Goal: Task Accomplishment & Management: Manage account settings

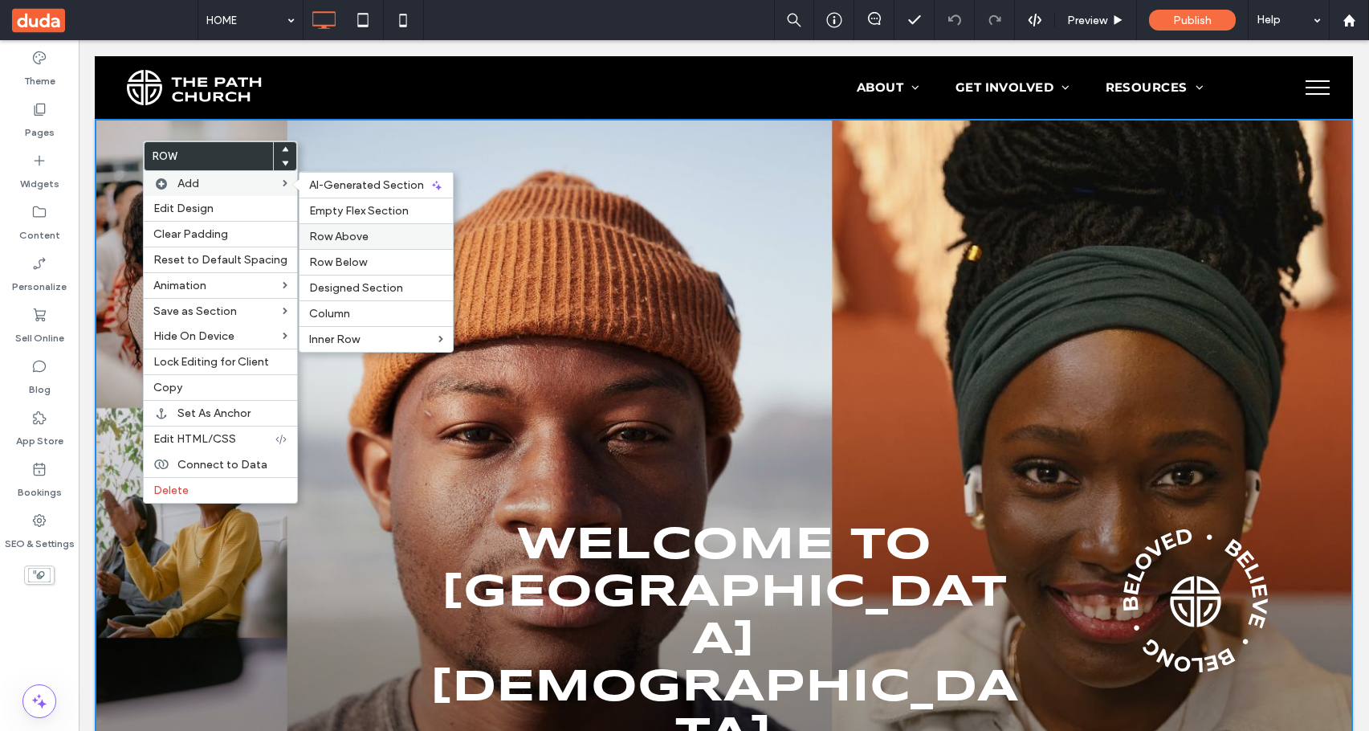
click at [350, 231] on span "Row Above" at bounding box center [338, 237] width 59 height 14
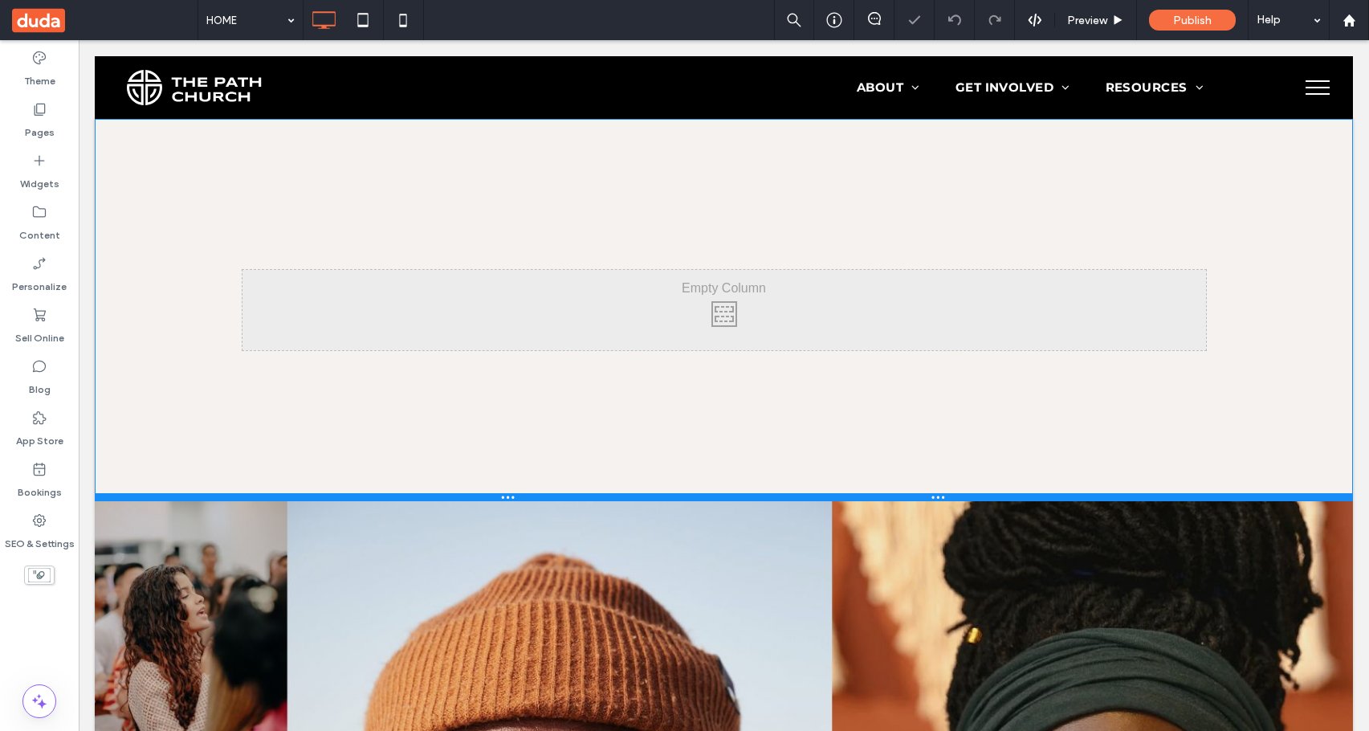
drag, startPoint x: 173, startPoint y: 391, endPoint x: 160, endPoint y: 500, distance: 110.0
click at [160, 500] on div at bounding box center [724, 497] width 1258 height 8
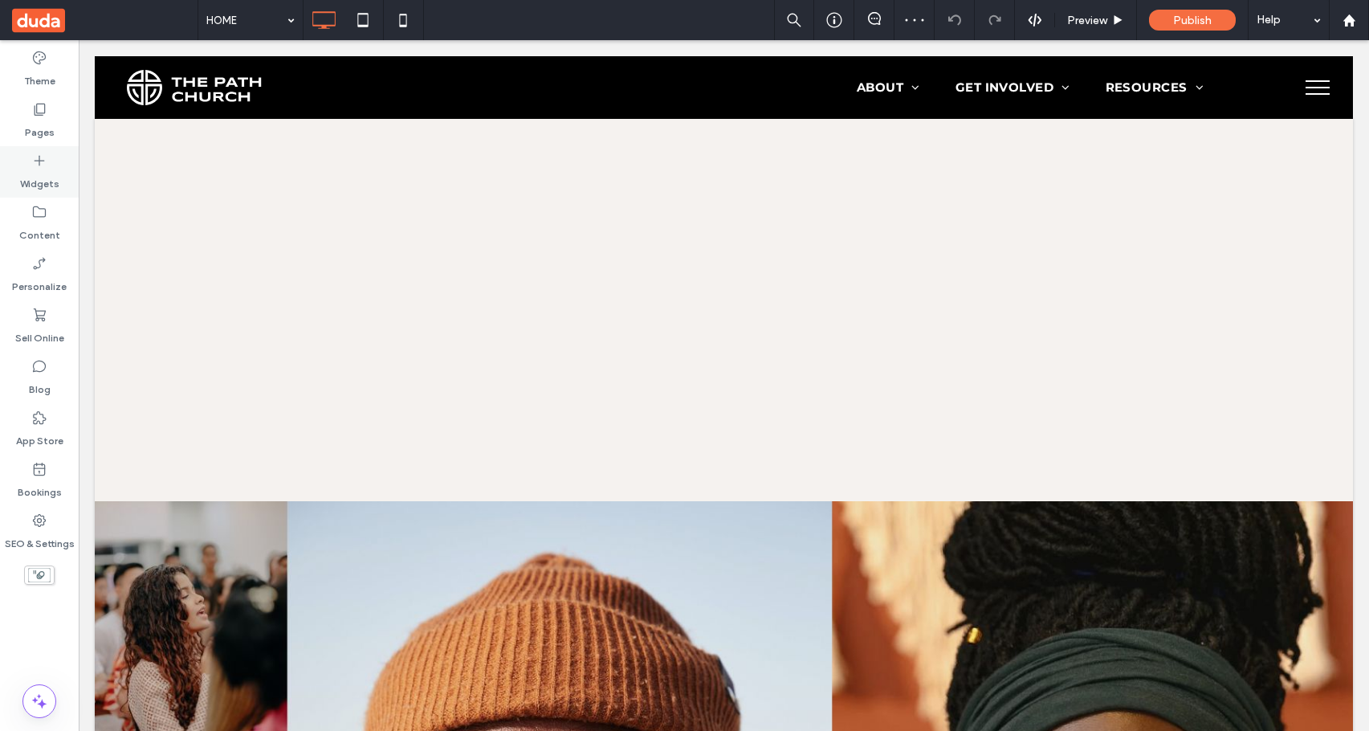
click at [43, 183] on div "HOME Preview Publish Help Site Comments Team & Clients Automate new comments In…" at bounding box center [684, 365] width 1369 height 731
click at [40, 179] on label "Widgets" at bounding box center [39, 180] width 39 height 22
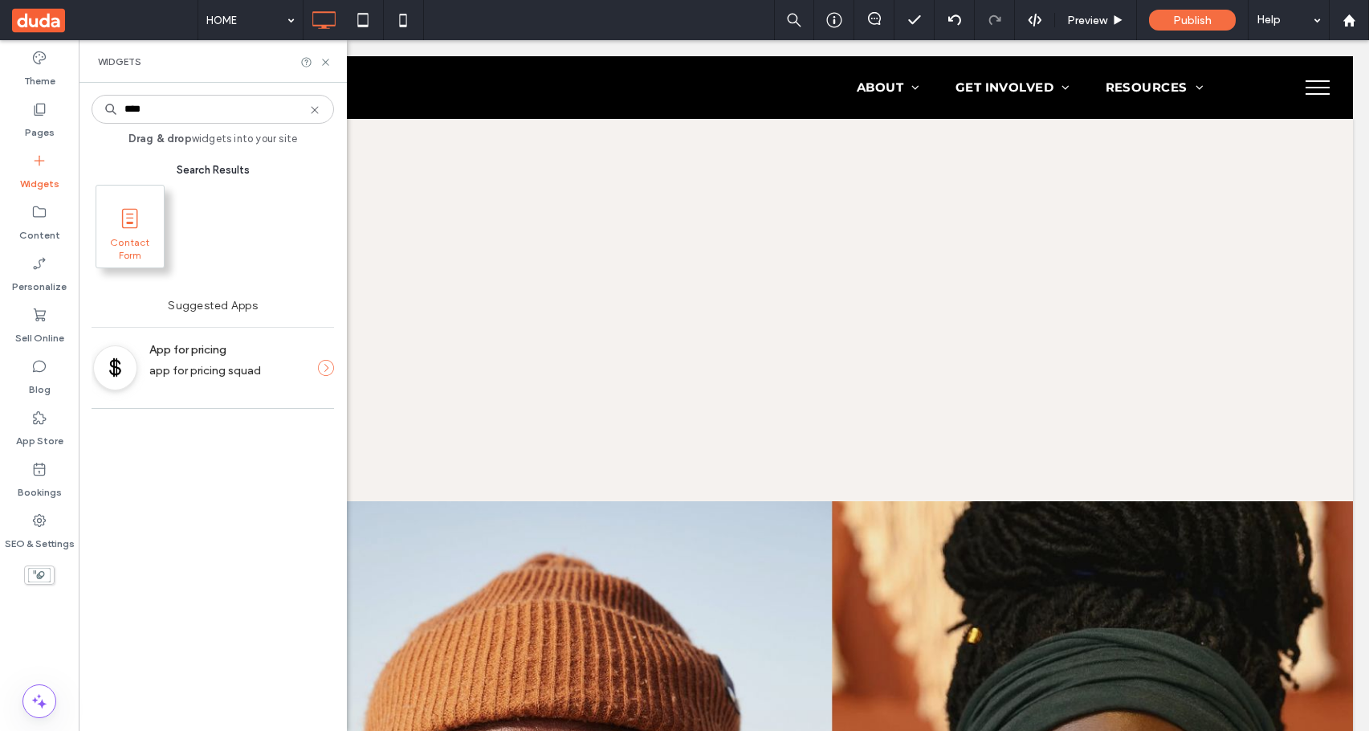
type input "****"
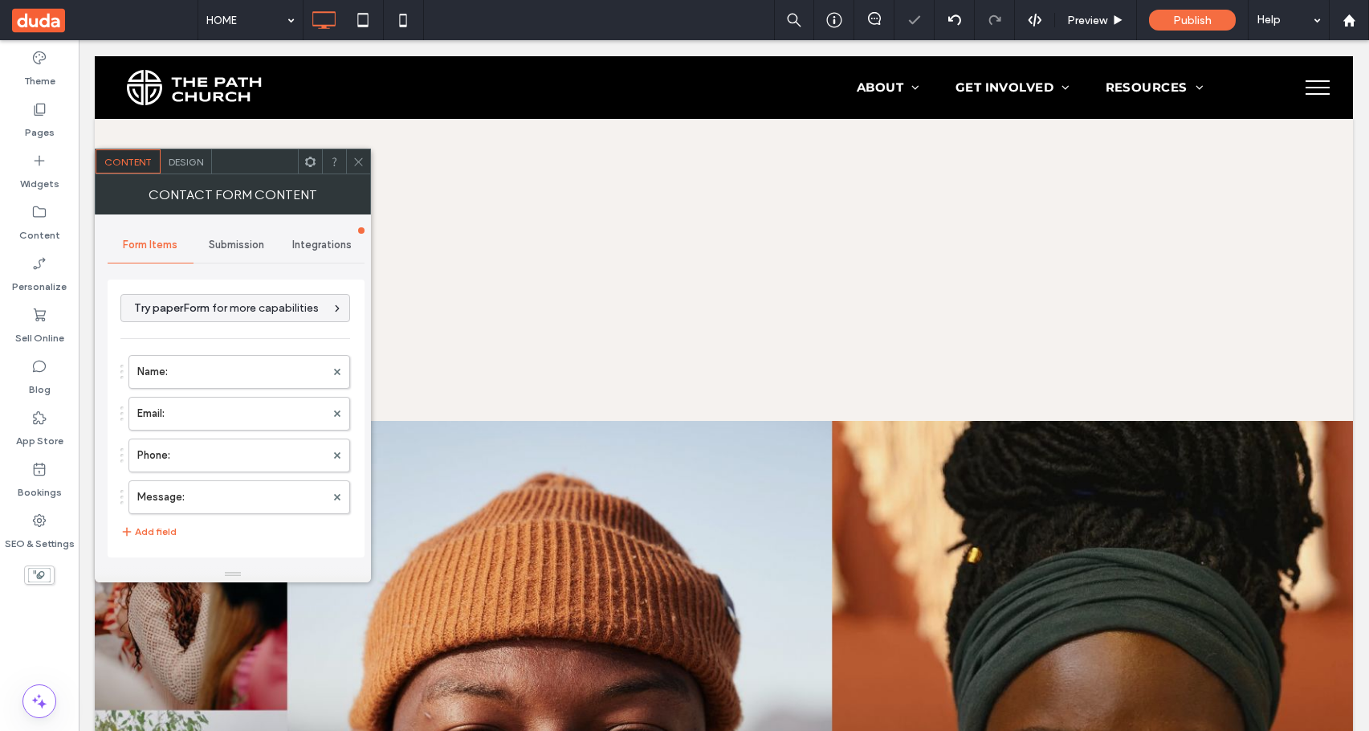
type input "**********"
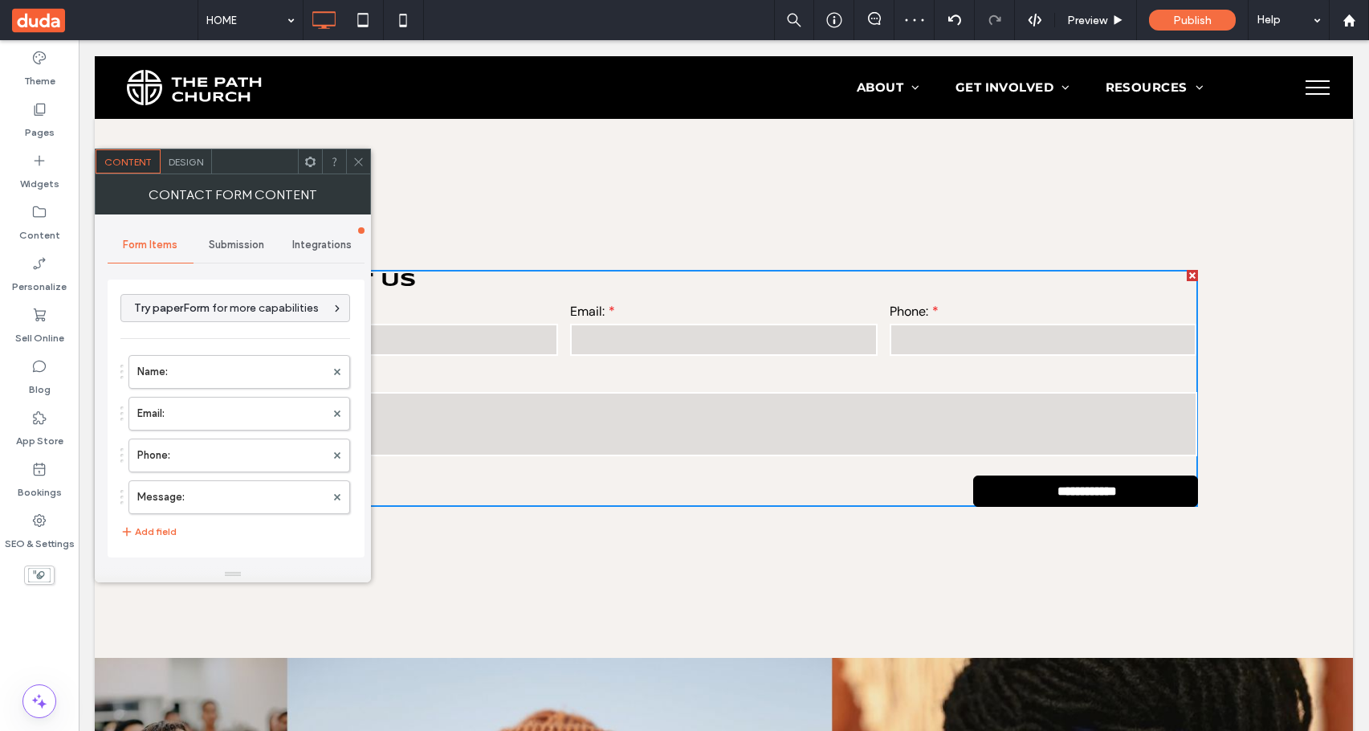
click at [360, 167] on icon at bounding box center [358, 162] width 12 height 12
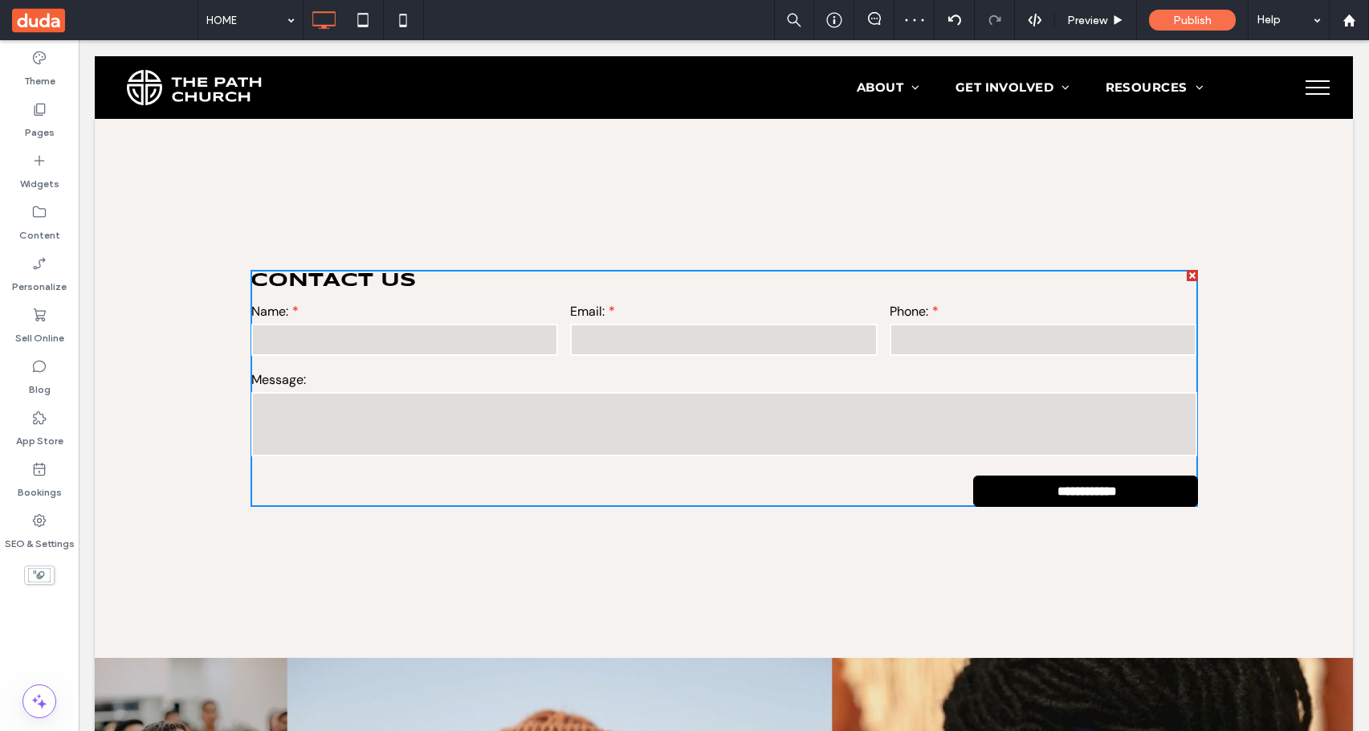
click at [1195, 20] on span "Publish" at bounding box center [1192, 21] width 39 height 14
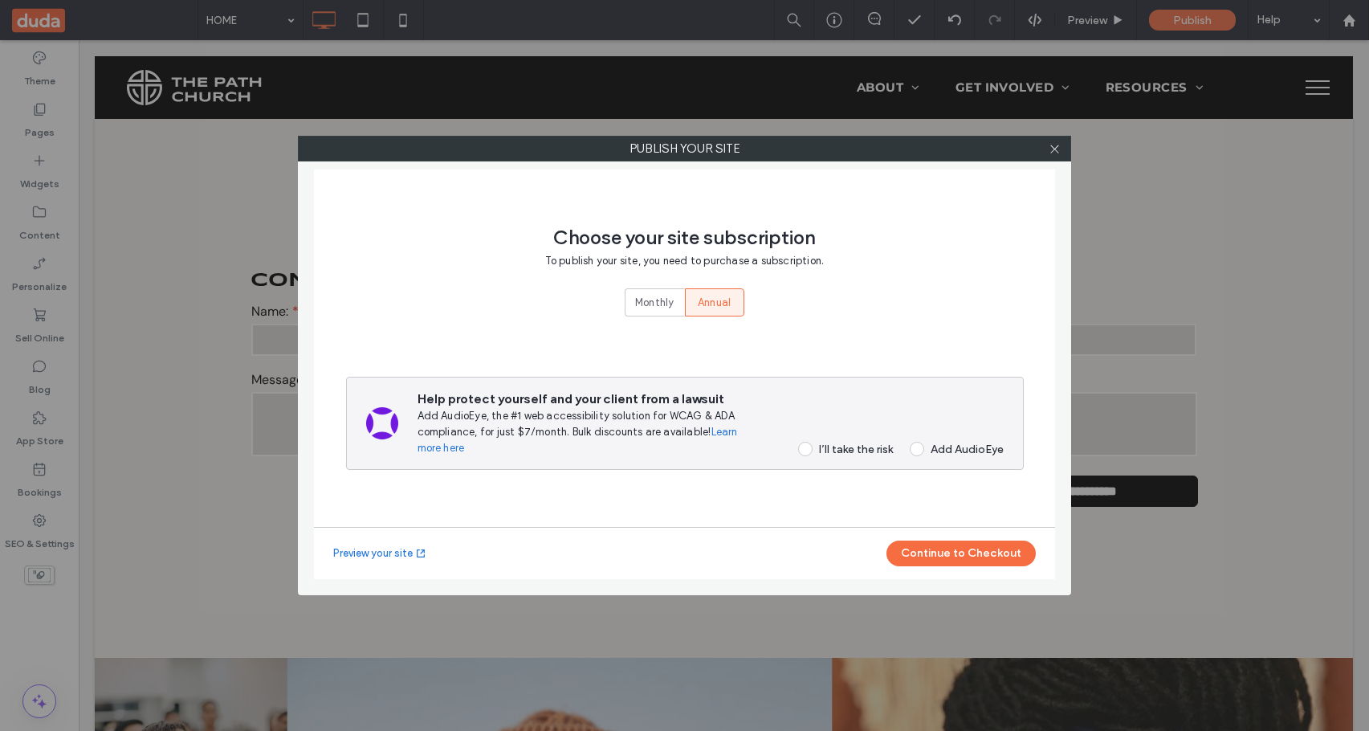
click at [813, 443] on label "I’ll take the risk" at bounding box center [840, 449] width 105 height 14
click at [964, 559] on button "Continue to Checkout" at bounding box center [960, 553] width 149 height 26
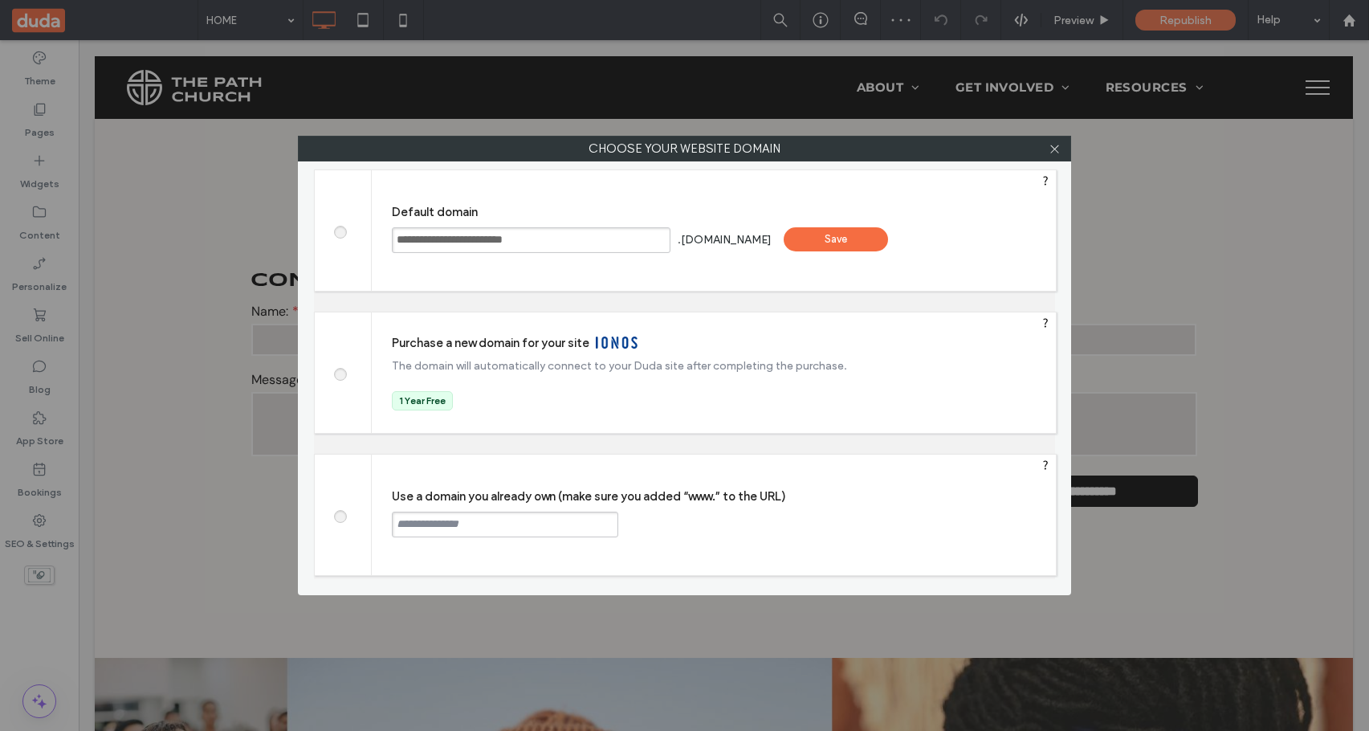
click at [836, 254] on div "**********" at bounding box center [714, 230] width 684 height 120
click at [841, 246] on div "Save" at bounding box center [836, 239] width 104 height 24
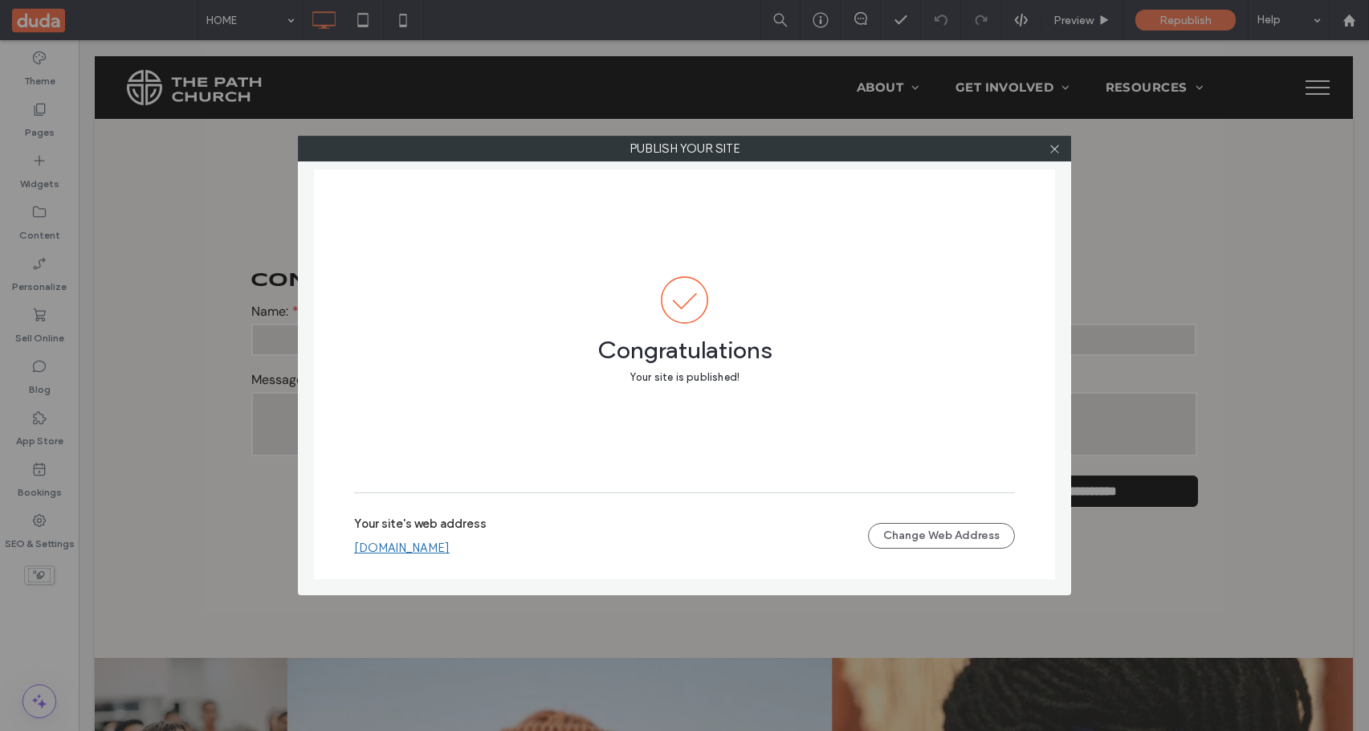
drag, startPoint x: 488, startPoint y: 546, endPoint x: 489, endPoint y: 533, distance: 12.9
drag, startPoint x: 1049, startPoint y: 149, endPoint x: 966, endPoint y: 39, distance: 138.1
click at [1050, 149] on icon at bounding box center [1055, 149] width 12 height 12
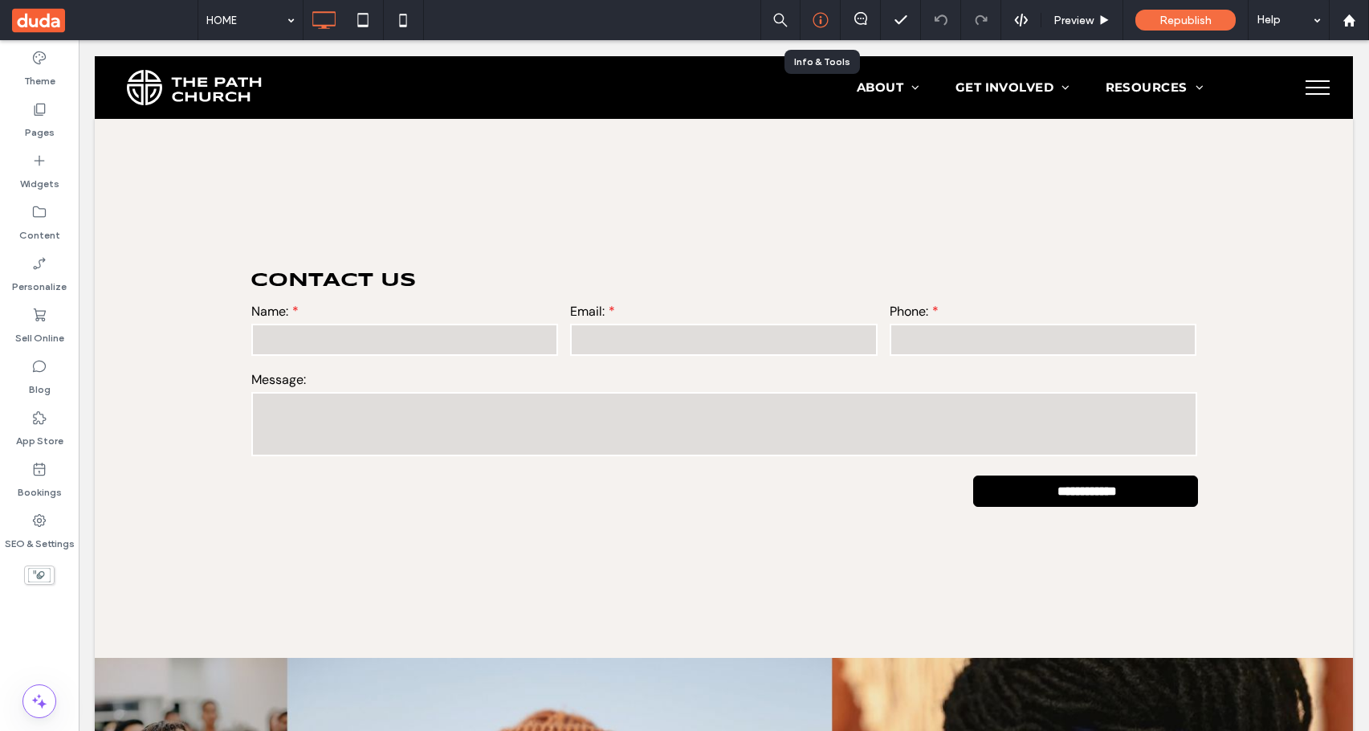
click at [821, 18] on use at bounding box center [820, 20] width 15 height 15
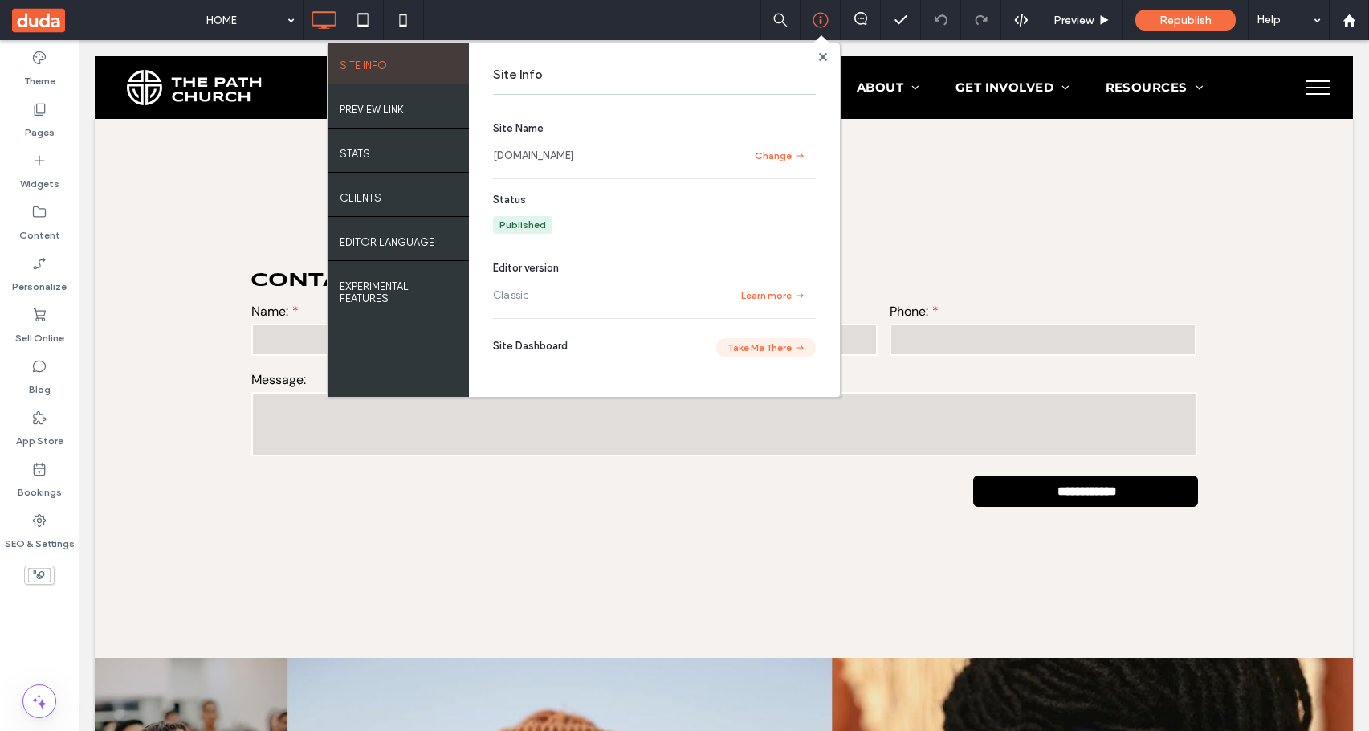
click at [769, 346] on button "Take Me There" at bounding box center [766, 347] width 100 height 19
click at [55, 540] on label "SEO & Settings" at bounding box center [40, 539] width 70 height 22
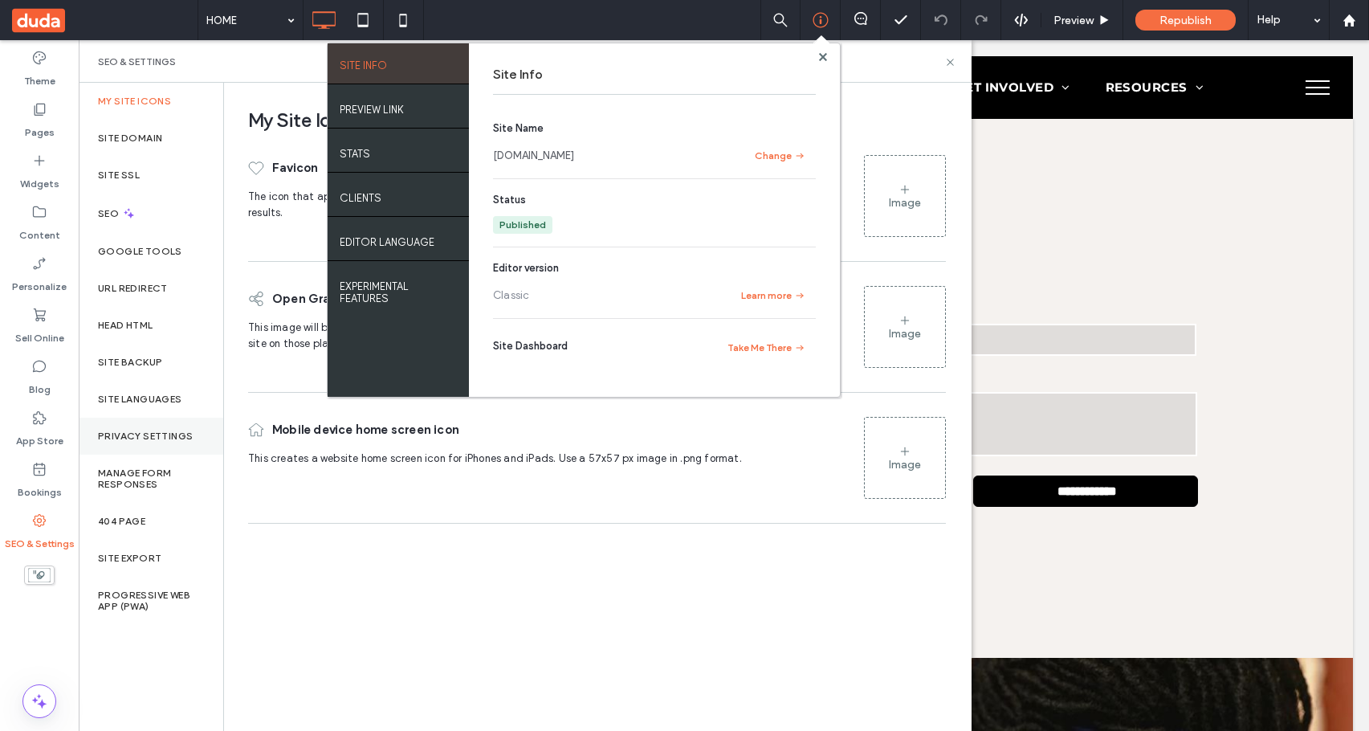
click at [51, 483] on label "Bookings" at bounding box center [40, 488] width 44 height 22
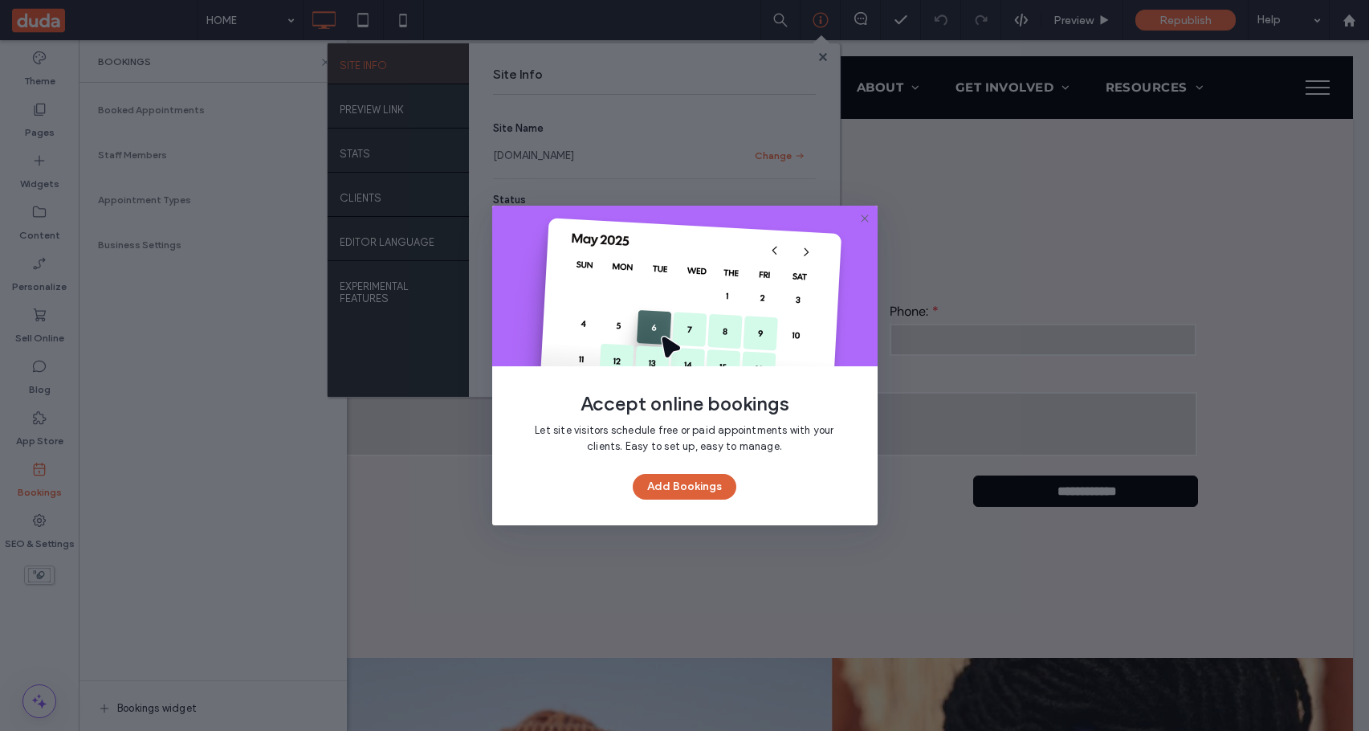
click at [711, 488] on button "Add Bookings" at bounding box center [685, 487] width 104 height 26
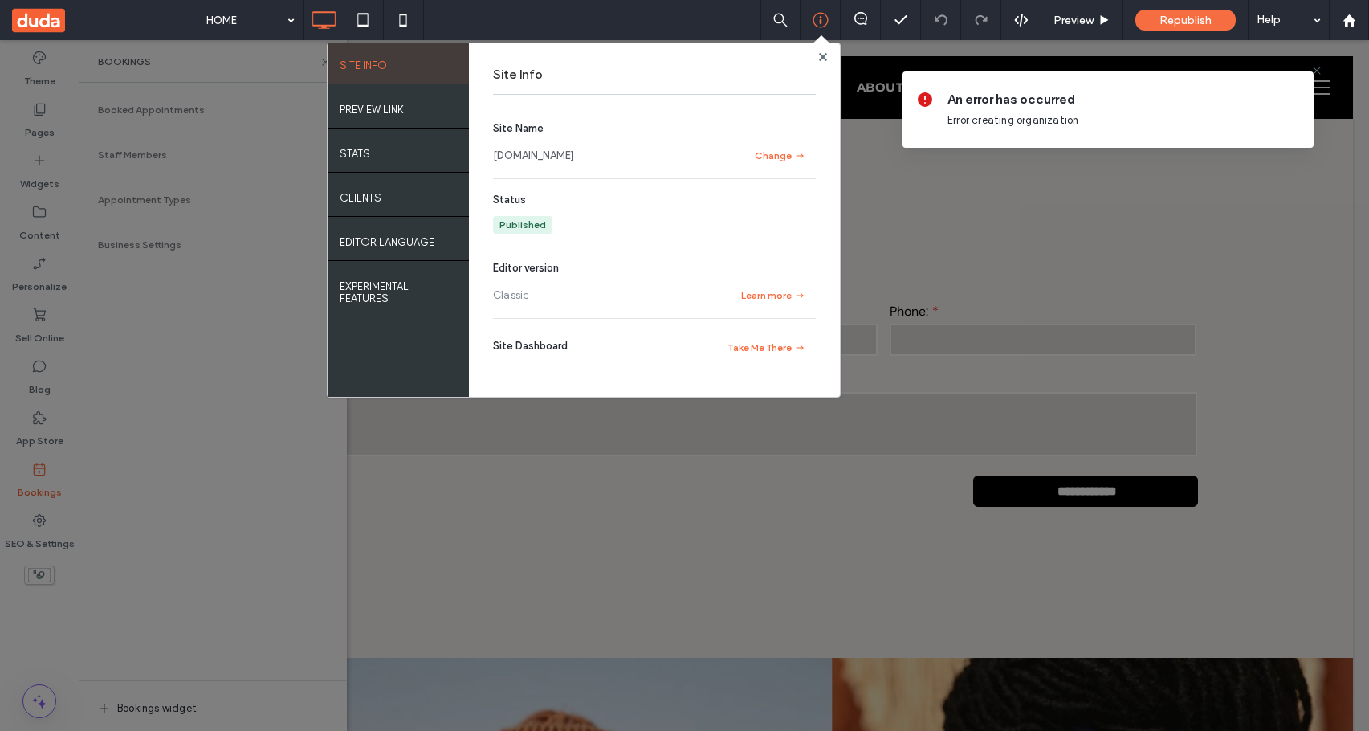
click at [823, 48] on span at bounding box center [821, 43] width 16 height 15
click at [823, 55] on use at bounding box center [822, 56] width 8 height 8
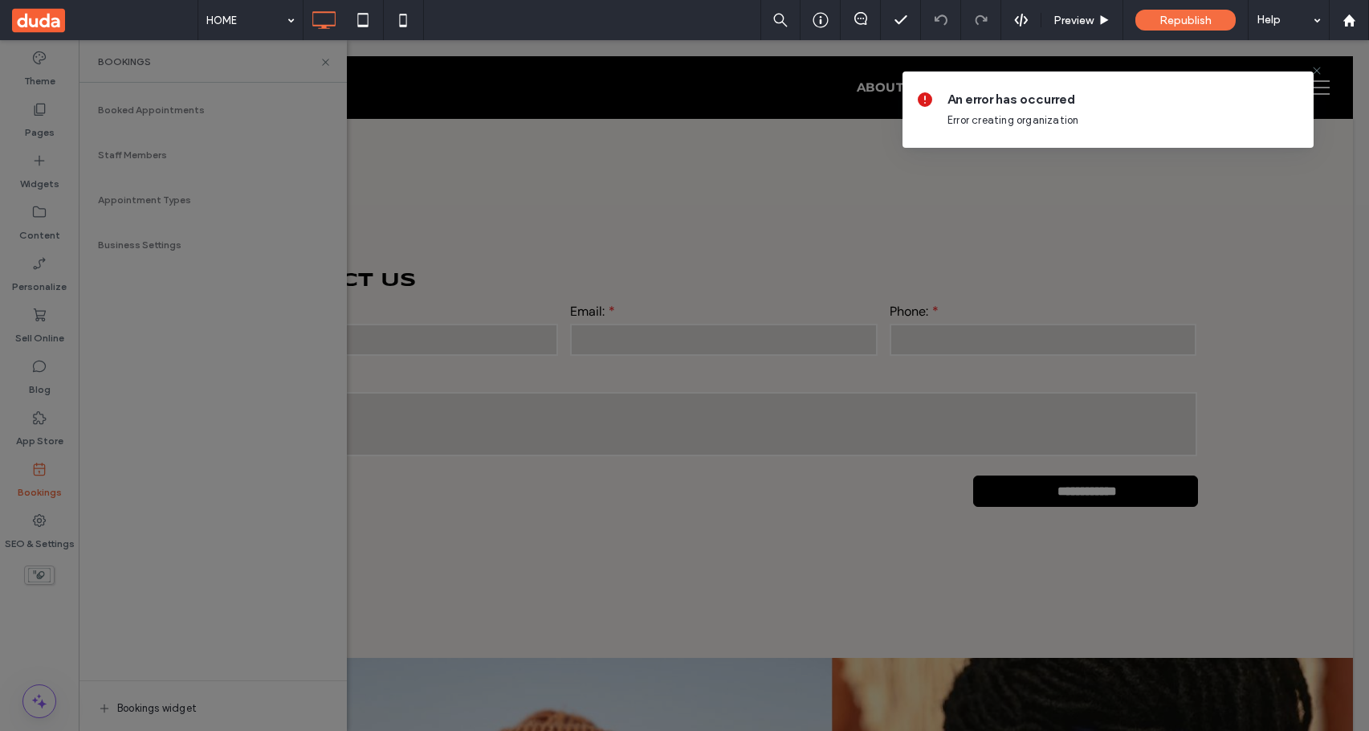
click at [846, 116] on div at bounding box center [684, 365] width 1369 height 731
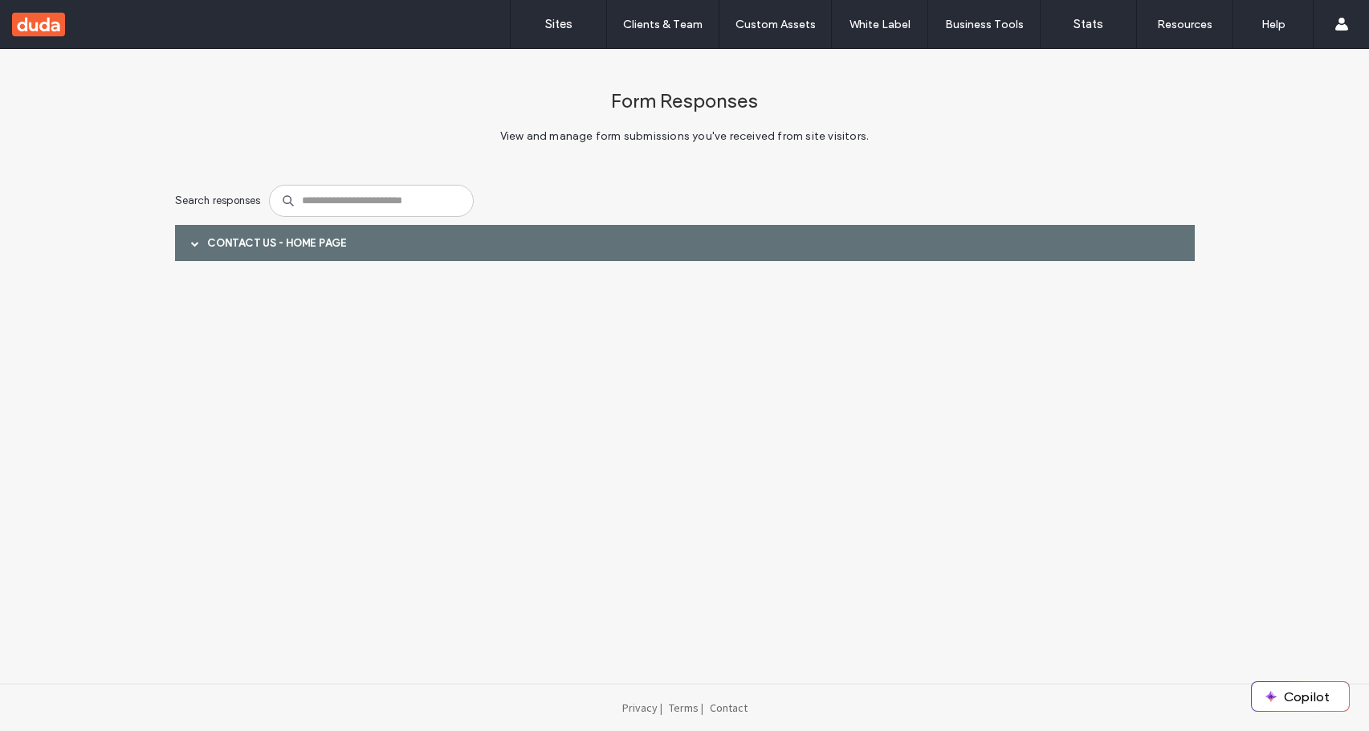
click at [932, 254] on div "Contact Us - HOME page" at bounding box center [685, 243] width 1020 height 36
click at [658, 247] on div "Contact Us - HOME page" at bounding box center [685, 243] width 1020 height 36
drag, startPoint x: 658, startPoint y: 247, endPoint x: 707, endPoint y: 61, distance: 191.8
click at [658, 247] on div "Contact Us - HOME page" at bounding box center [685, 243] width 1020 height 36
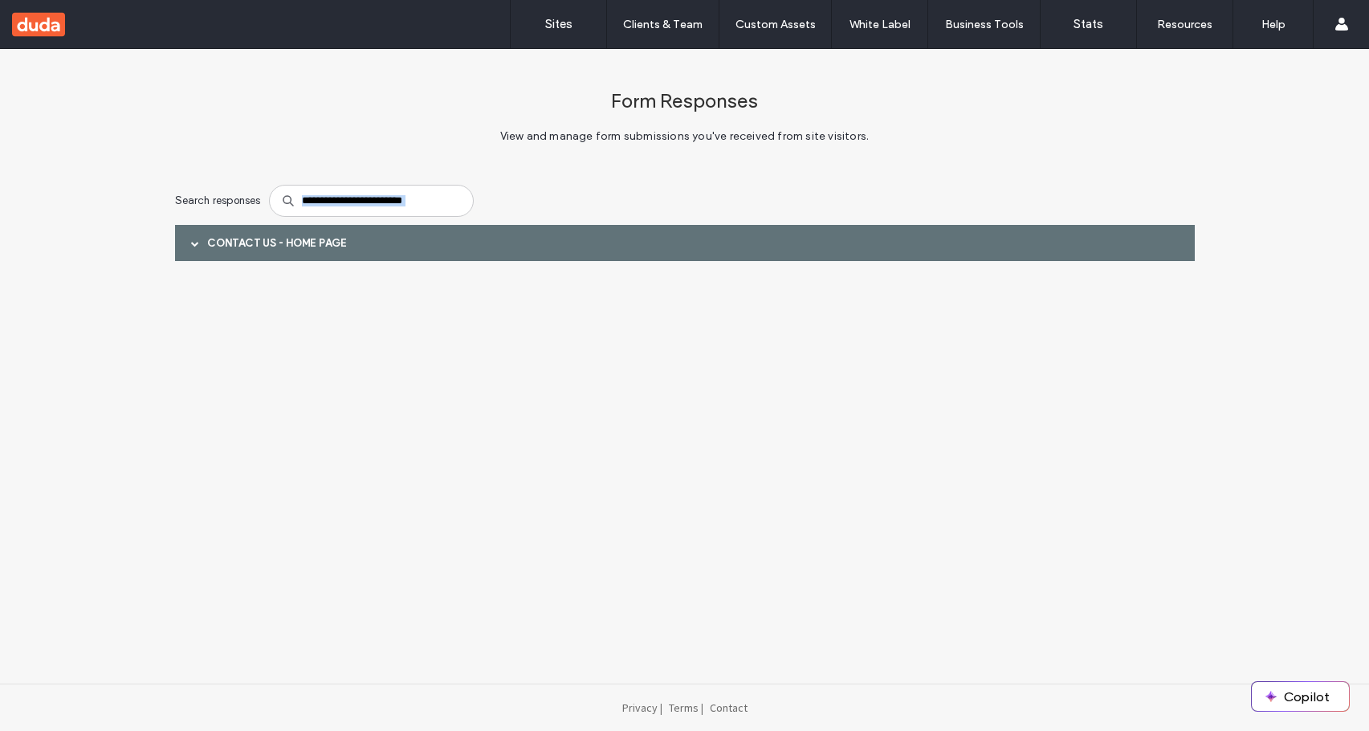
click at [210, 239] on div "Contact Us - HOME page" at bounding box center [685, 243] width 1020 height 36
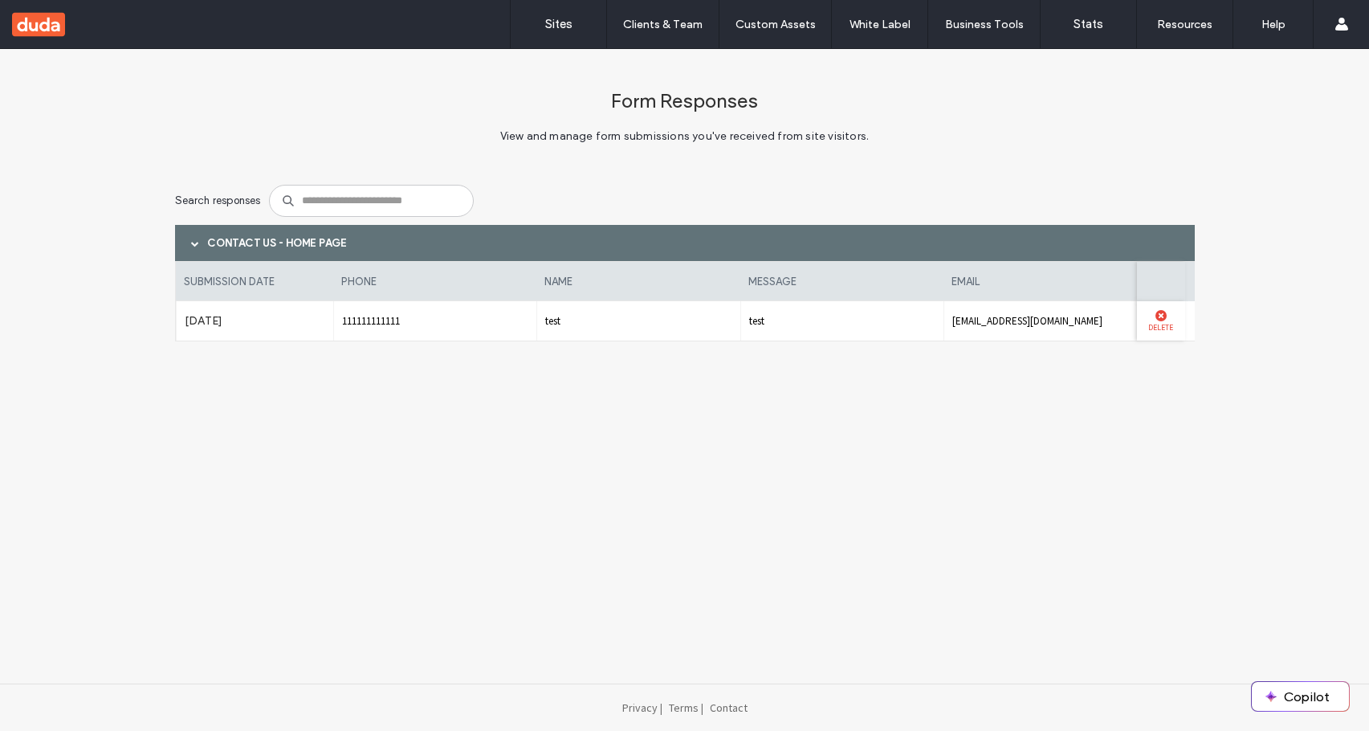
click at [1156, 317] on use at bounding box center [1160, 315] width 11 height 11
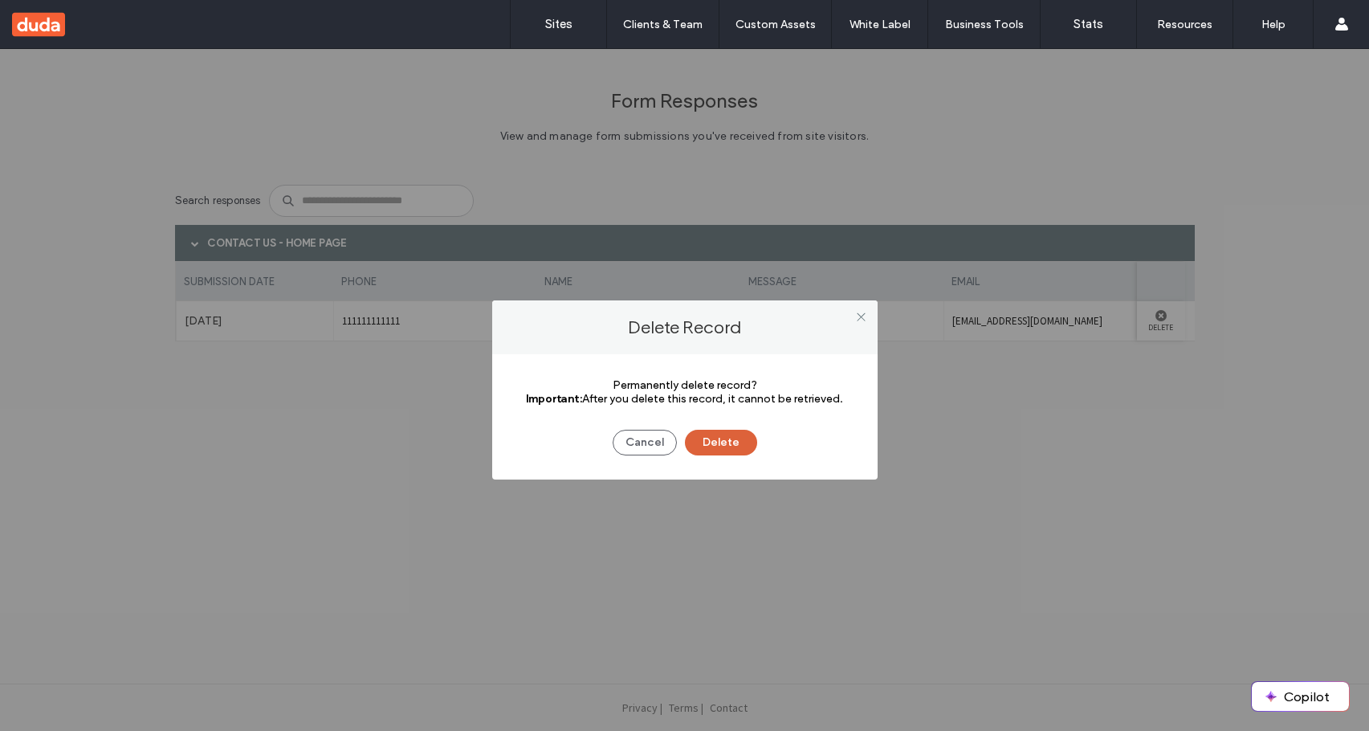
click at [734, 435] on button "Delete" at bounding box center [721, 443] width 72 height 26
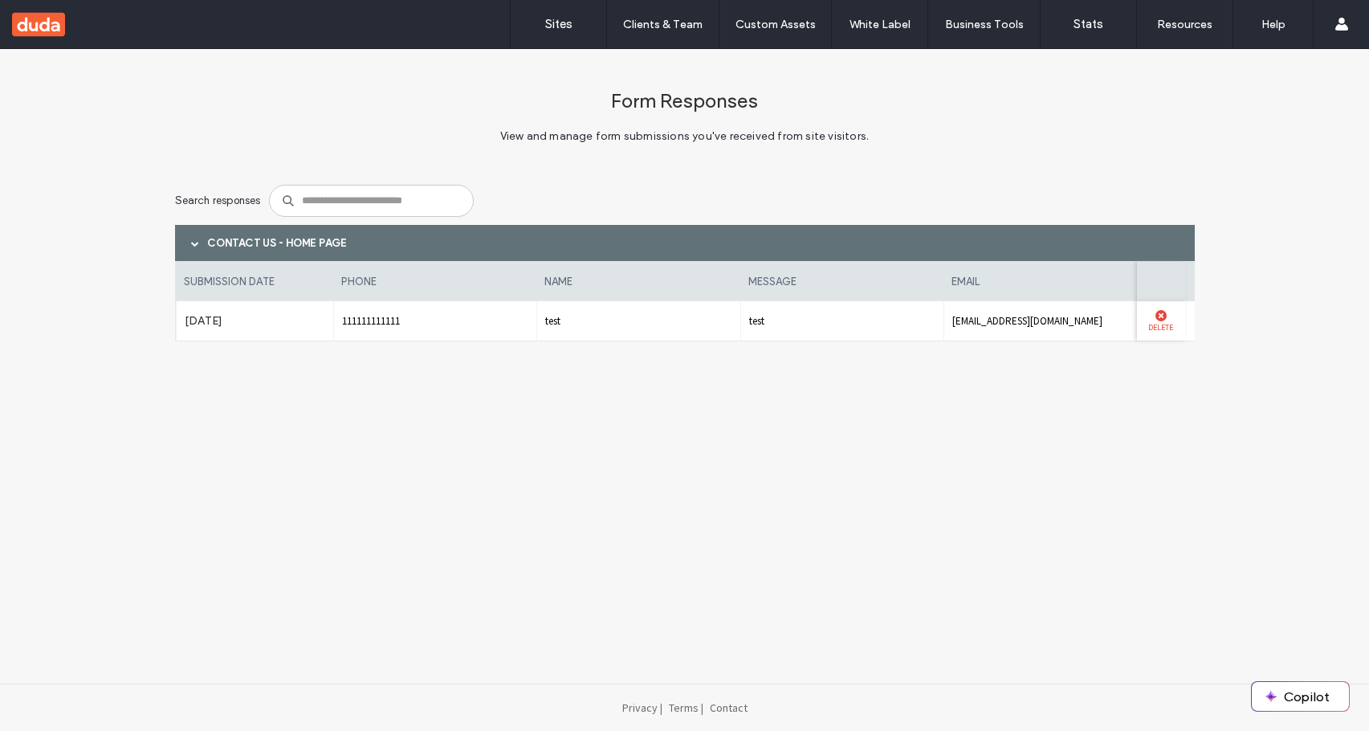
click at [1160, 311] on use at bounding box center [1160, 315] width 11 height 11
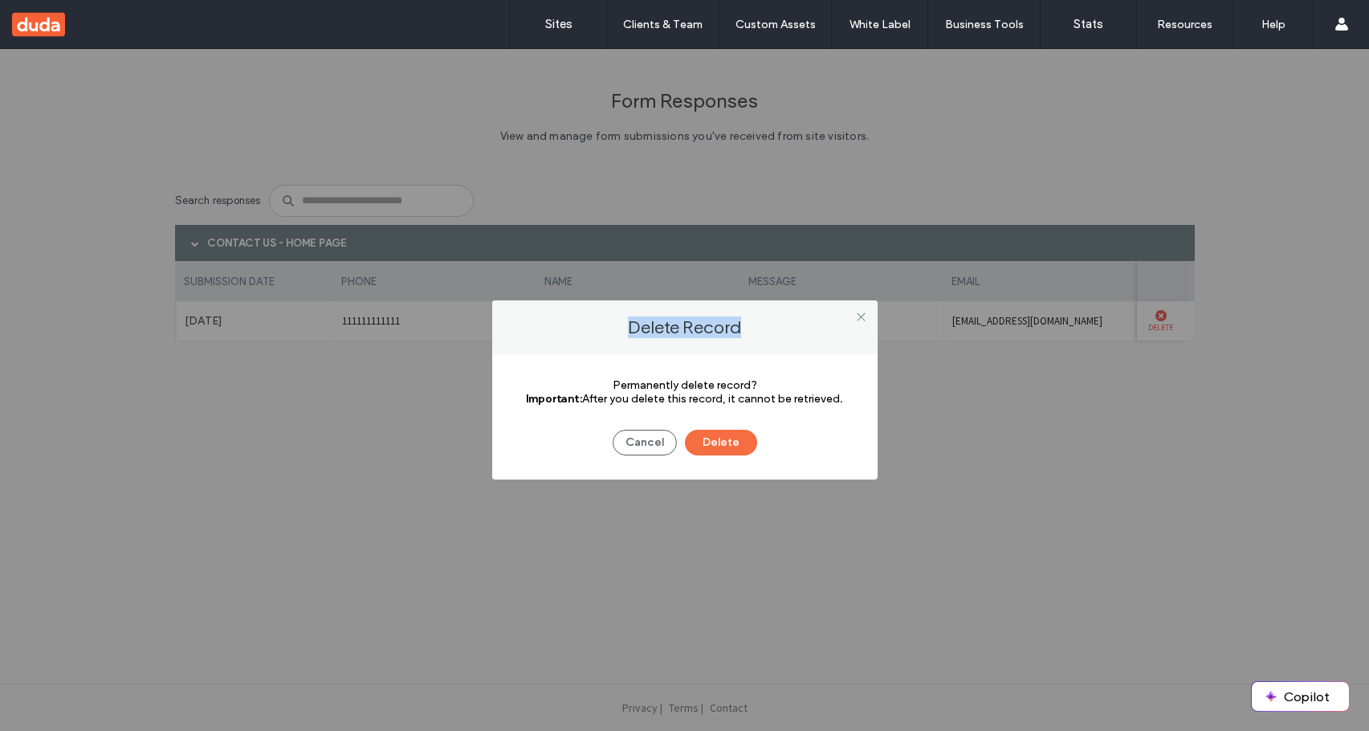
click at [1160, 311] on div "Delete Record Permanently delete record? Important: After you delete this recor…" at bounding box center [684, 390] width 1369 height 682
click at [650, 443] on button "Cancel" at bounding box center [645, 443] width 64 height 26
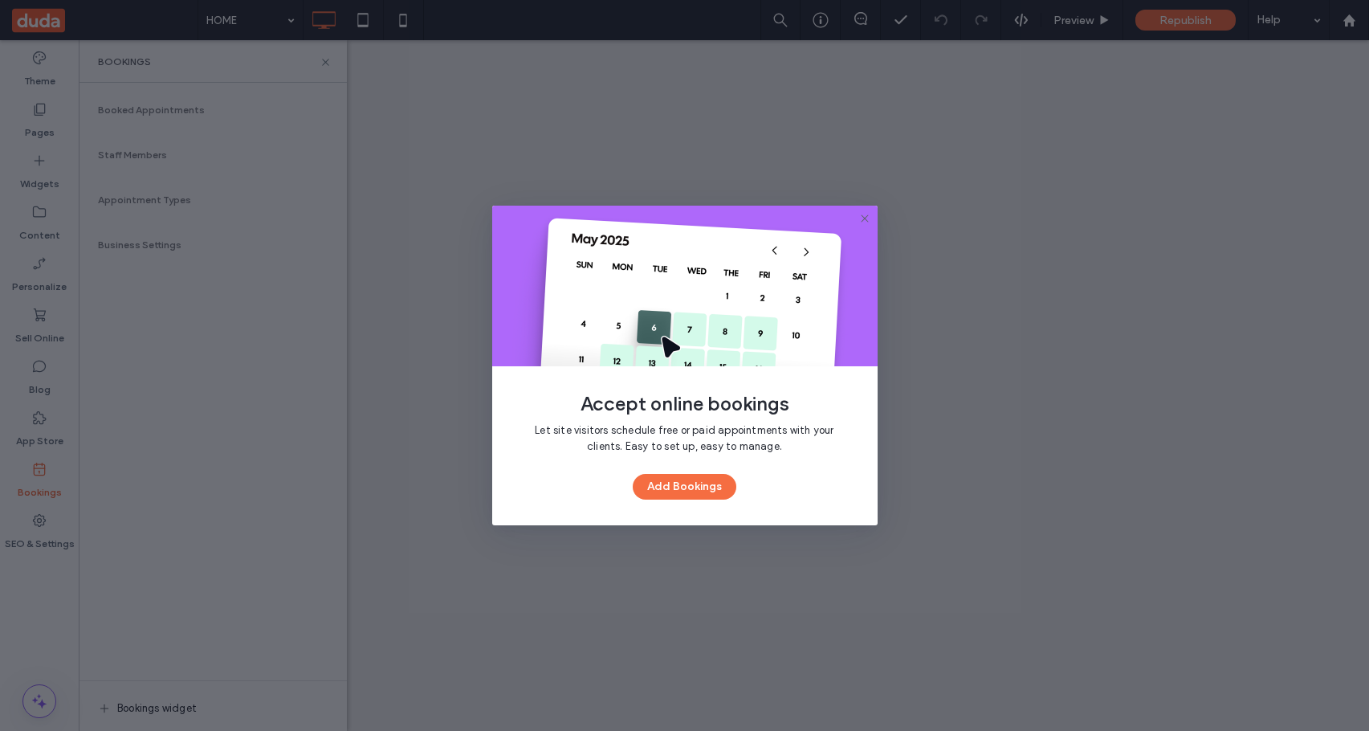
click at [869, 215] on icon at bounding box center [864, 218] width 13 height 13
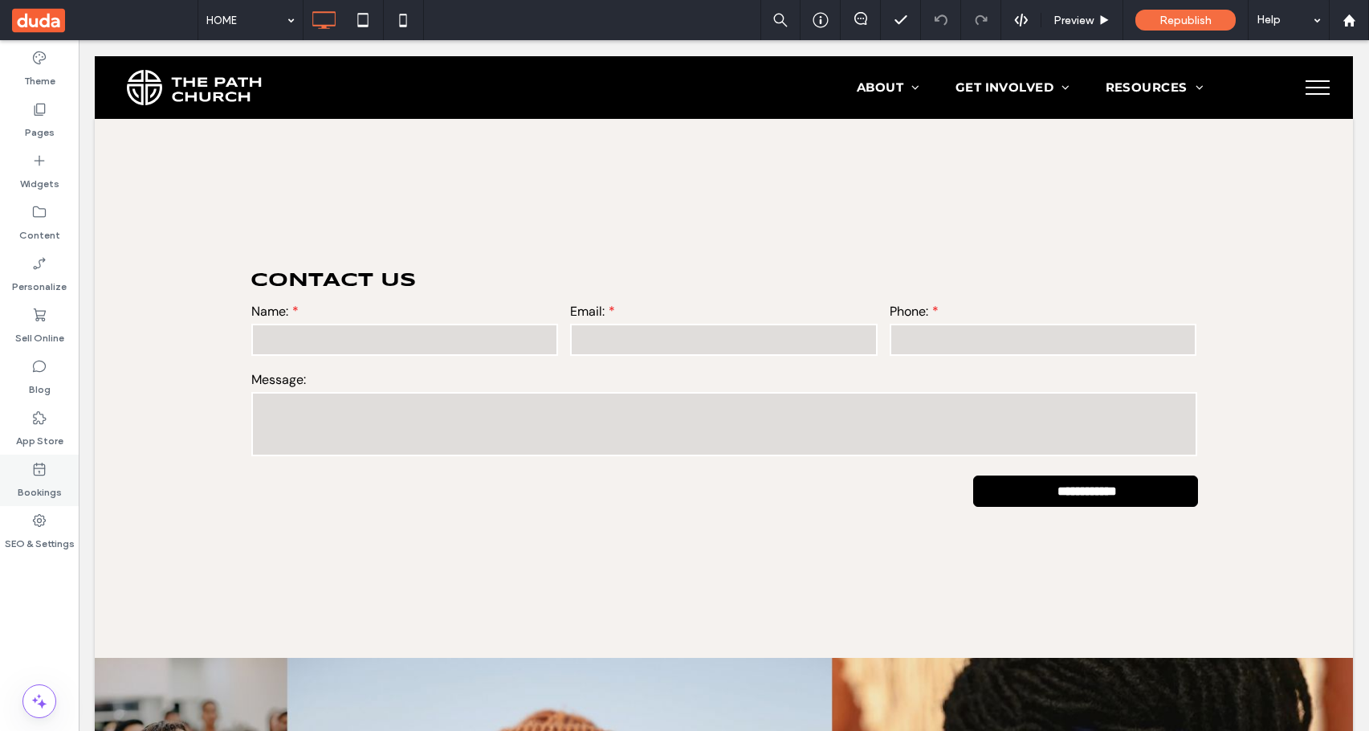
click at [44, 488] on label "Bookings" at bounding box center [40, 488] width 44 height 22
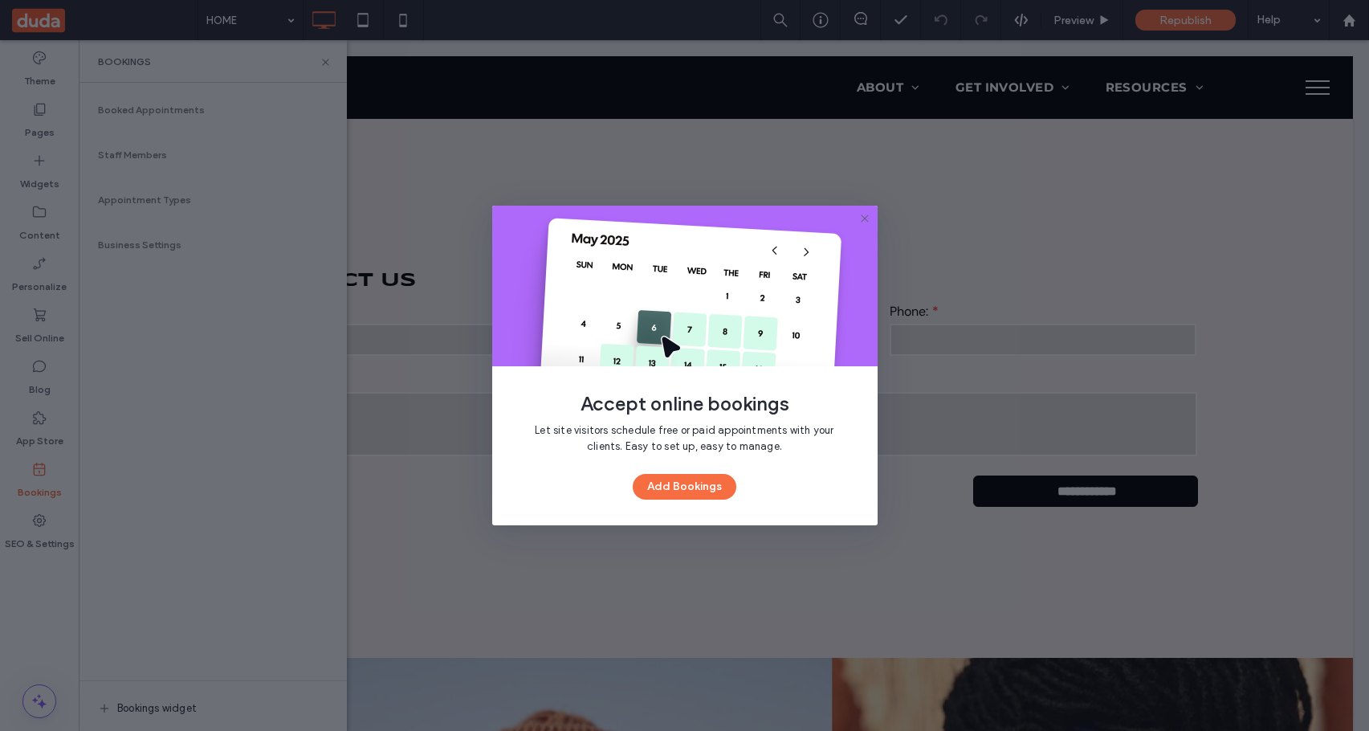
click at [866, 221] on use at bounding box center [864, 217] width 7 height 7
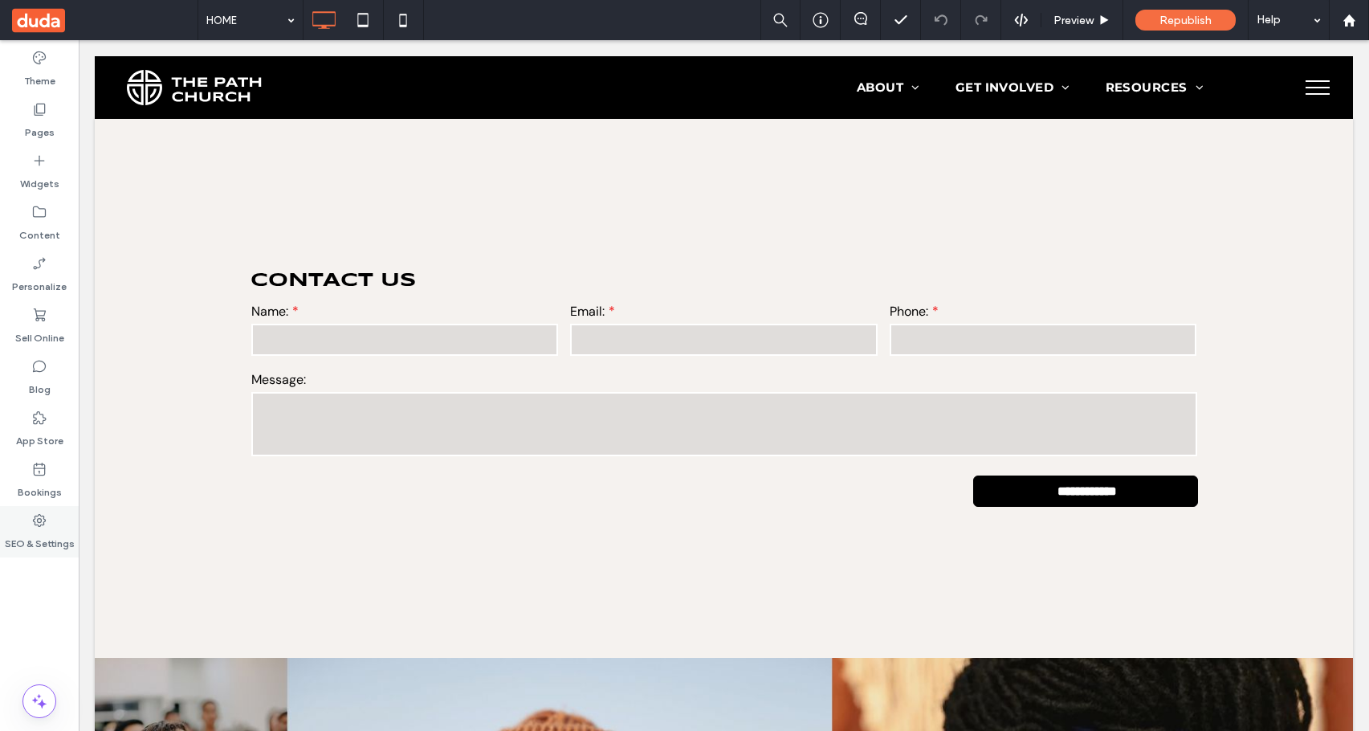
click at [59, 524] on div "SEO & Settings" at bounding box center [39, 531] width 79 height 51
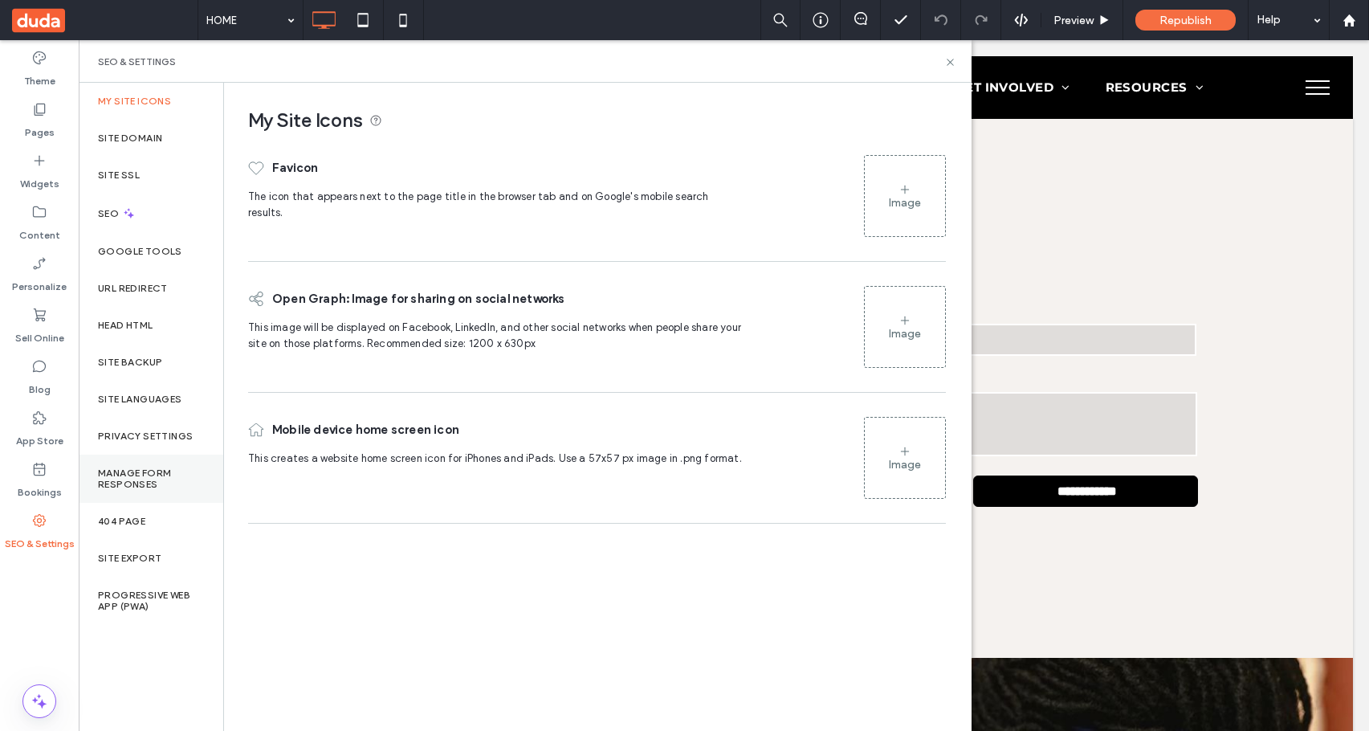
click at [144, 471] on label "Manage Form Responses" at bounding box center [151, 478] width 106 height 22
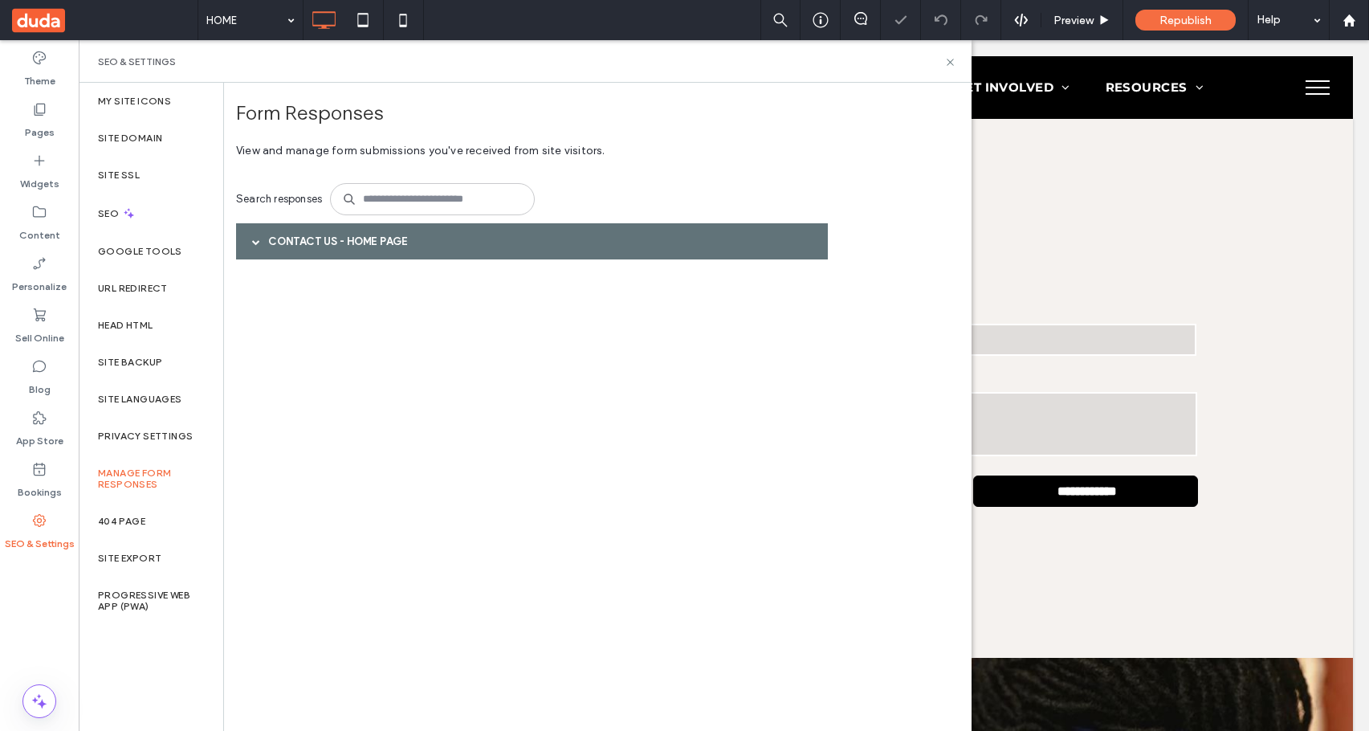
click at [387, 232] on div "Contact Us - HOME page" at bounding box center [532, 241] width 592 height 36
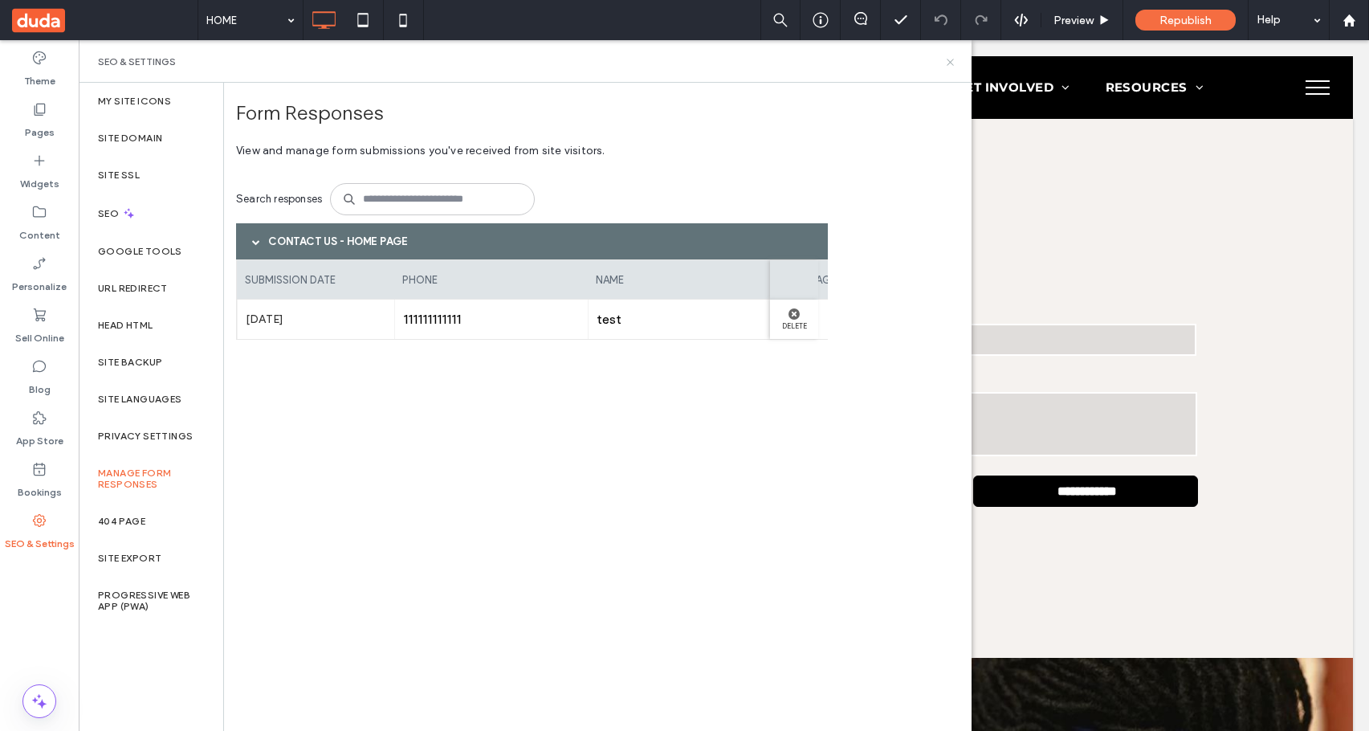
click at [958, 59] on div "SEO & Settings" at bounding box center [525, 61] width 893 height 43
click at [951, 59] on icon at bounding box center [950, 62] width 12 height 12
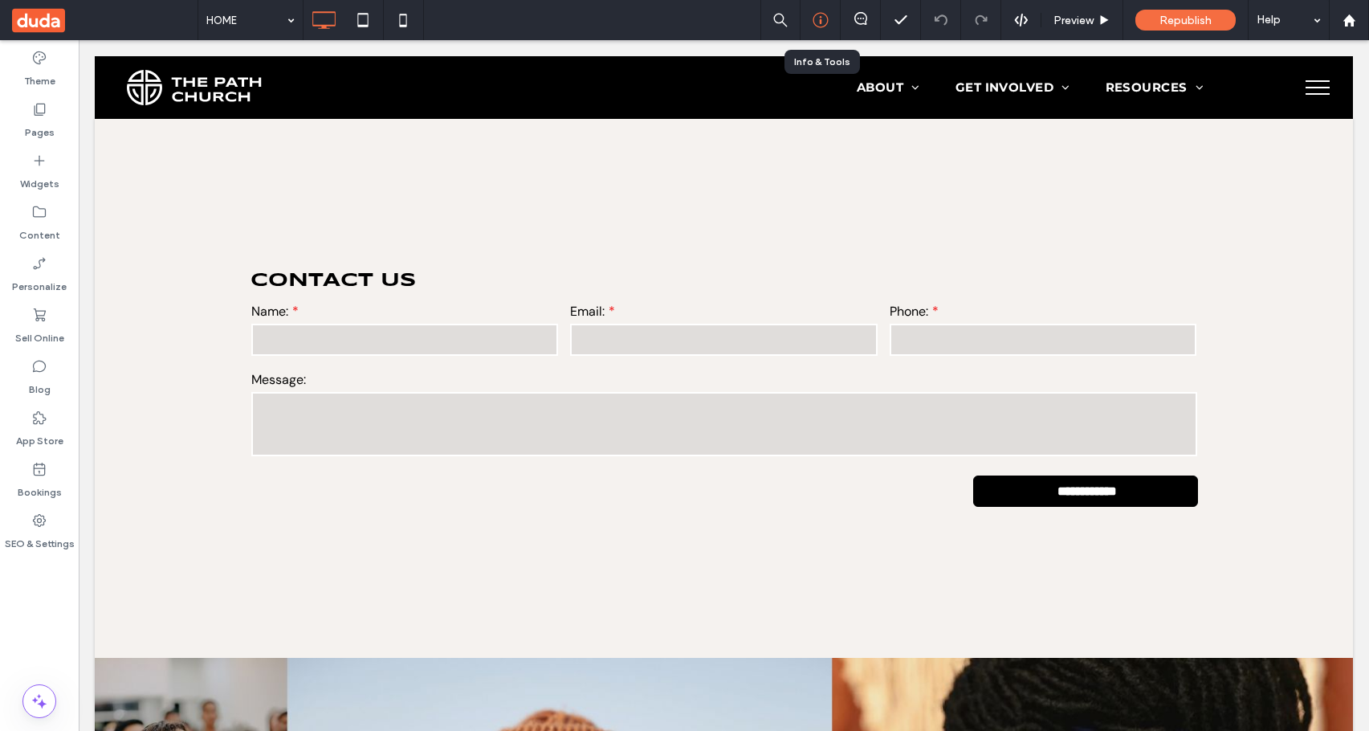
click at [828, 27] on div at bounding box center [820, 20] width 39 height 16
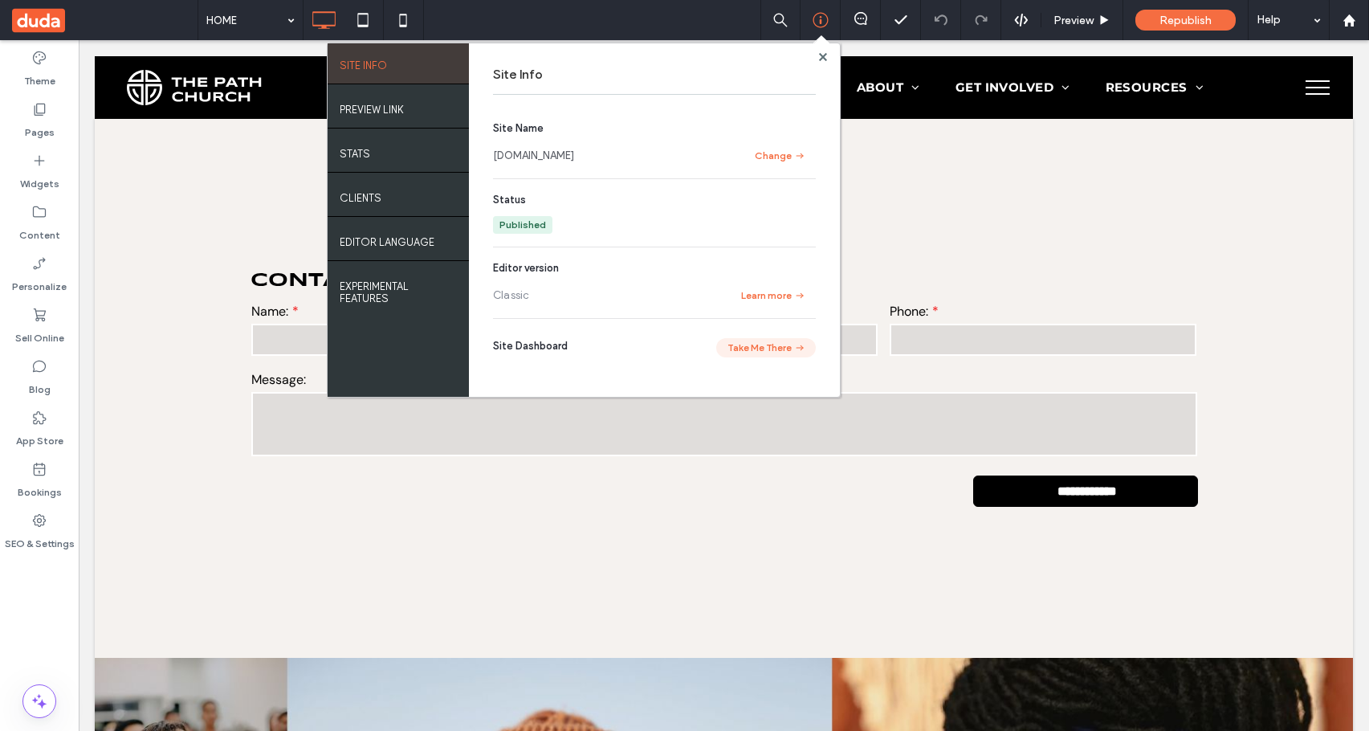
click at [735, 348] on button "Take Me There" at bounding box center [766, 347] width 100 height 19
drag, startPoint x: 59, startPoint y: 523, endPoint x: 74, endPoint y: 520, distance: 15.4
click at [59, 523] on div "SEO & Settings" at bounding box center [39, 531] width 79 height 51
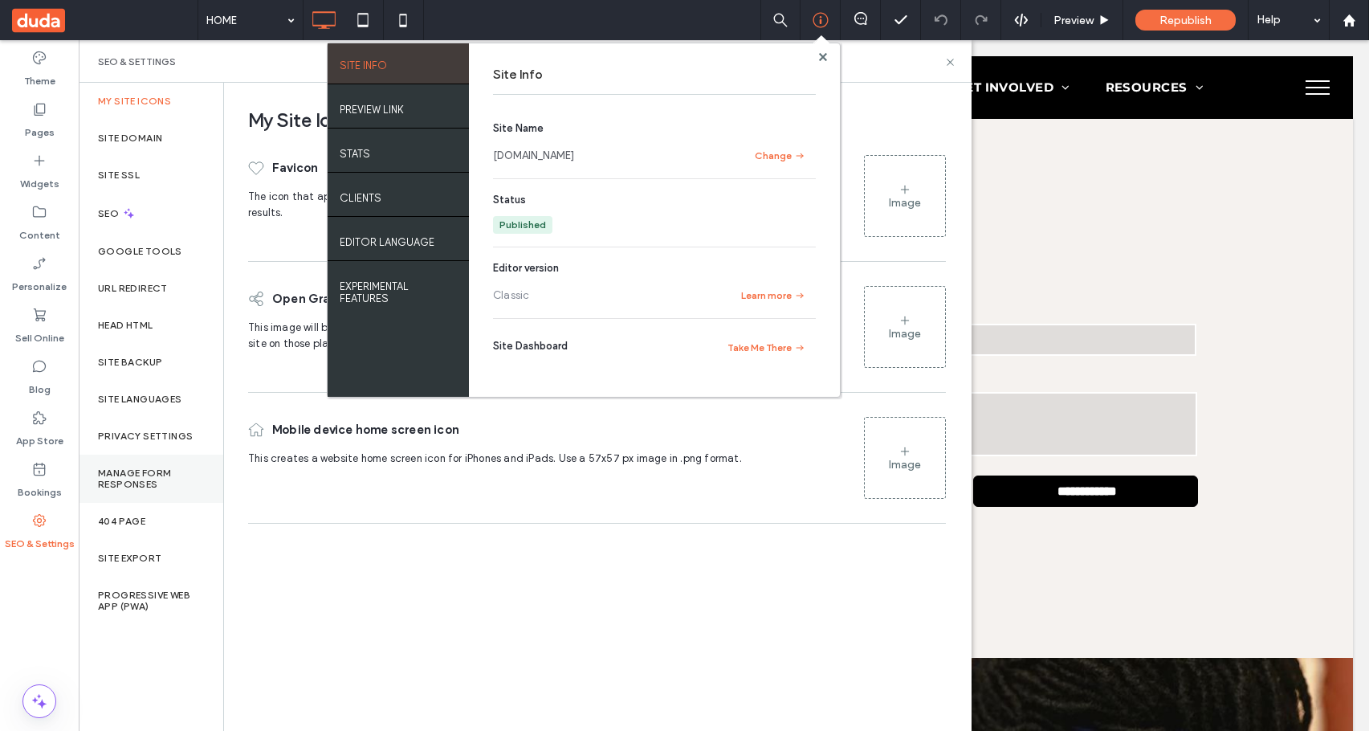
click at [124, 467] on label "Manage Form Responses" at bounding box center [151, 478] width 106 height 22
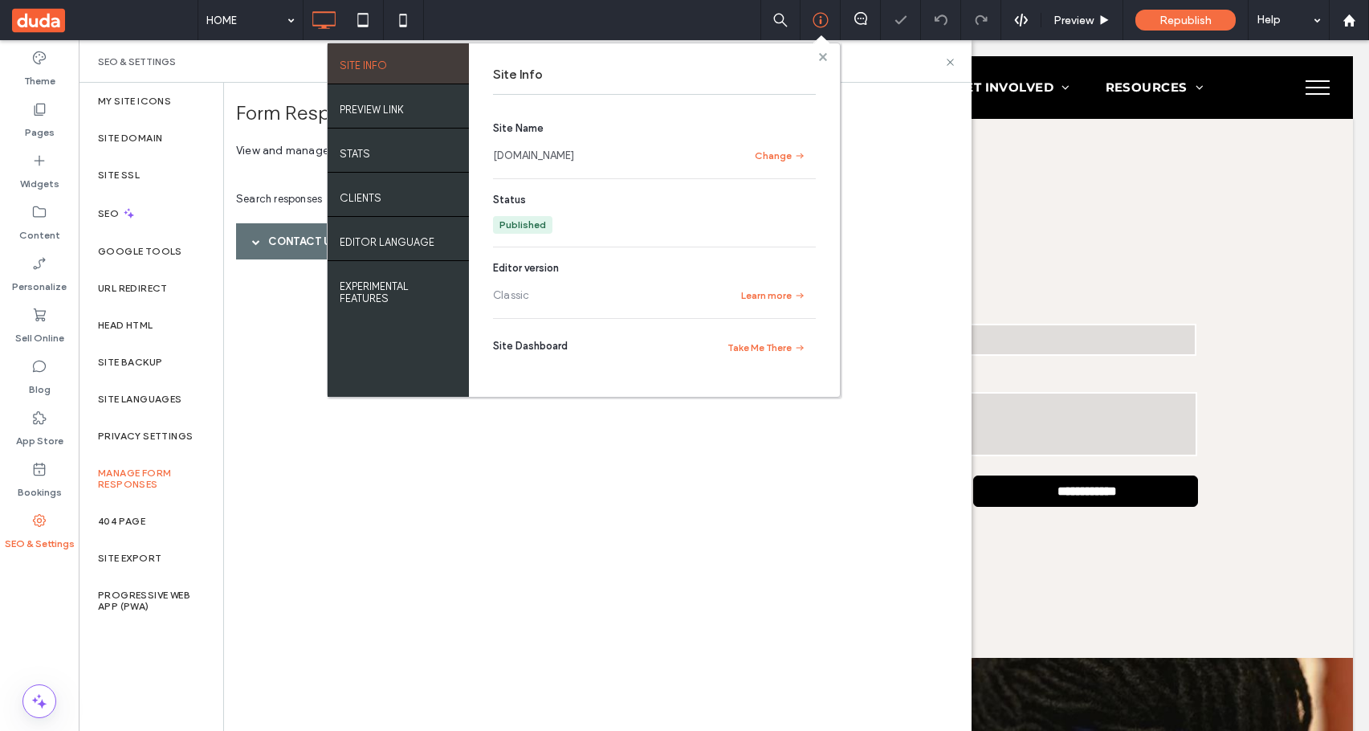
click at [821, 61] on span at bounding box center [823, 57] width 8 height 12
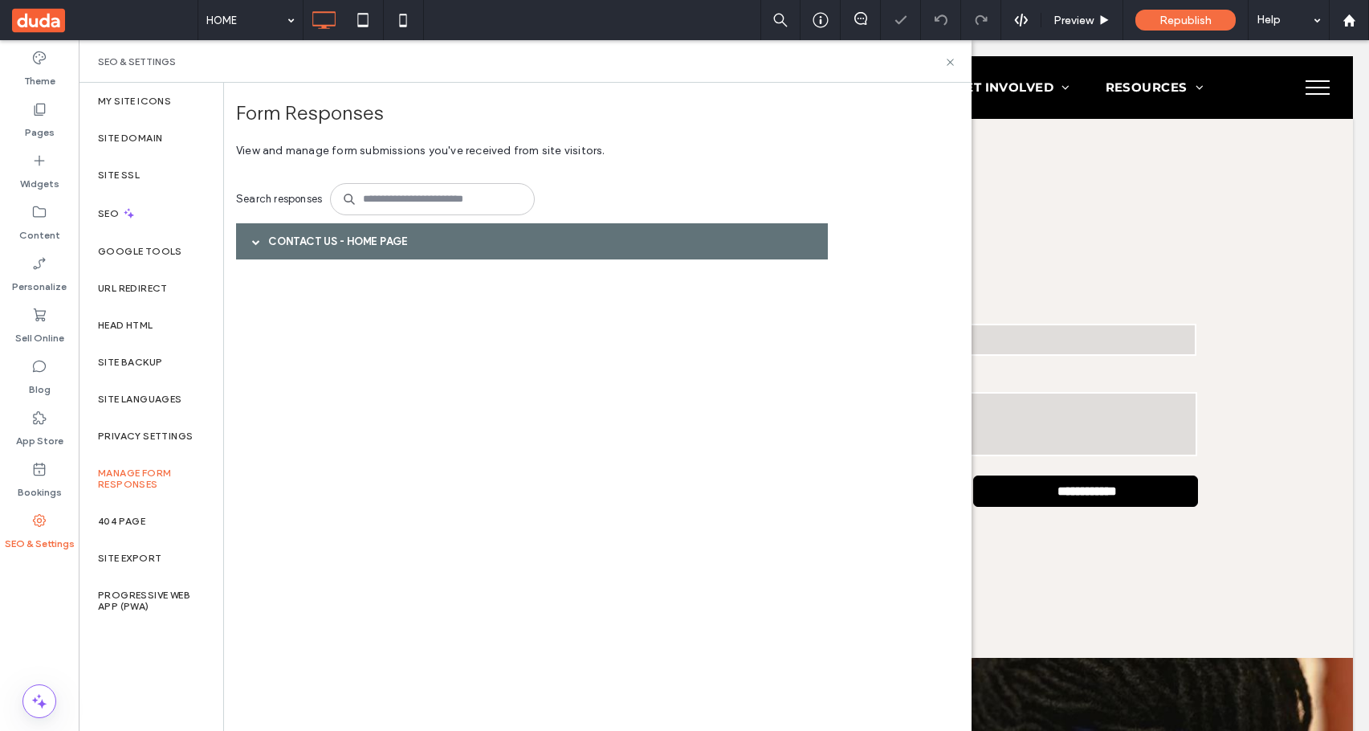
click at [371, 261] on div "Contact Us - HOME page" at bounding box center [537, 253] width 602 height 60
click at [377, 246] on div "Contact Us - HOME page" at bounding box center [532, 241] width 592 height 36
click at [821, 18] on icon at bounding box center [821, 20] width 16 height 16
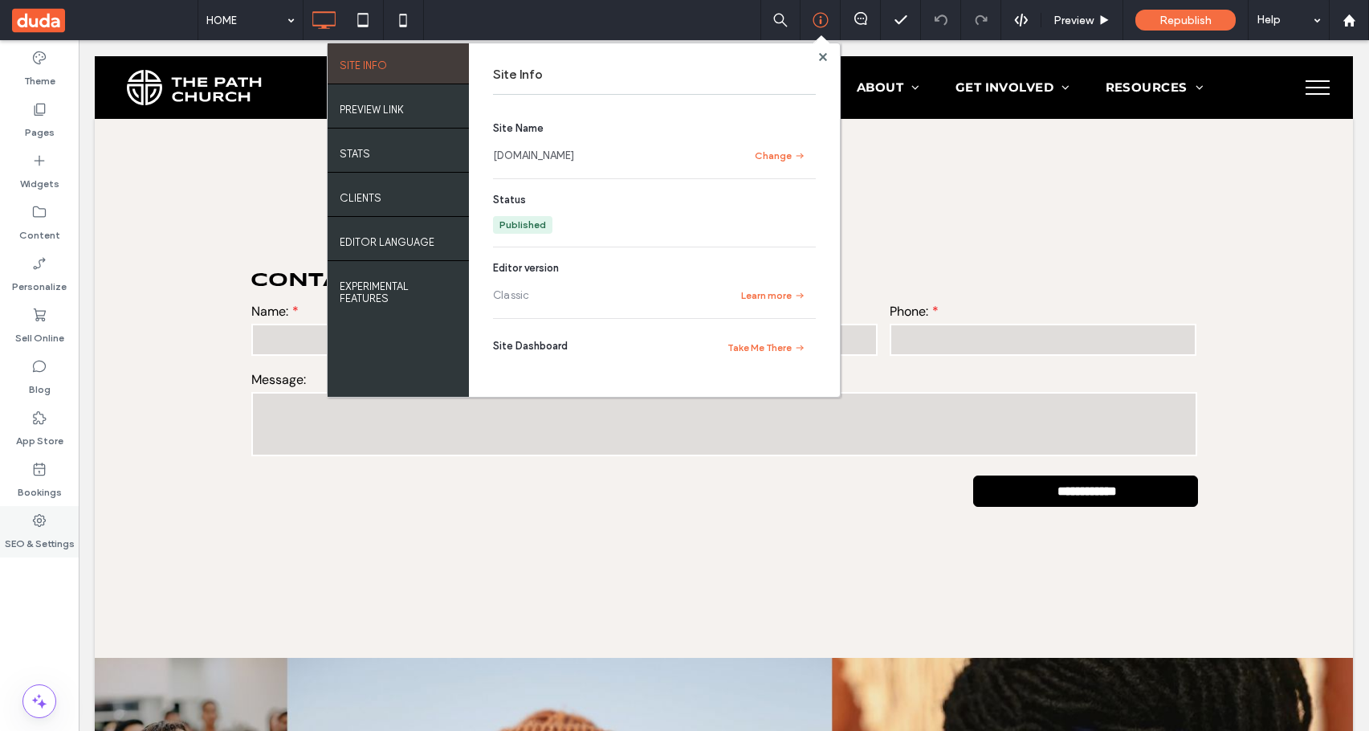
drag, startPoint x: 56, startPoint y: 553, endPoint x: 66, endPoint y: 540, distance: 16.1
click at [57, 553] on div "SEO & Settings" at bounding box center [39, 531] width 79 height 51
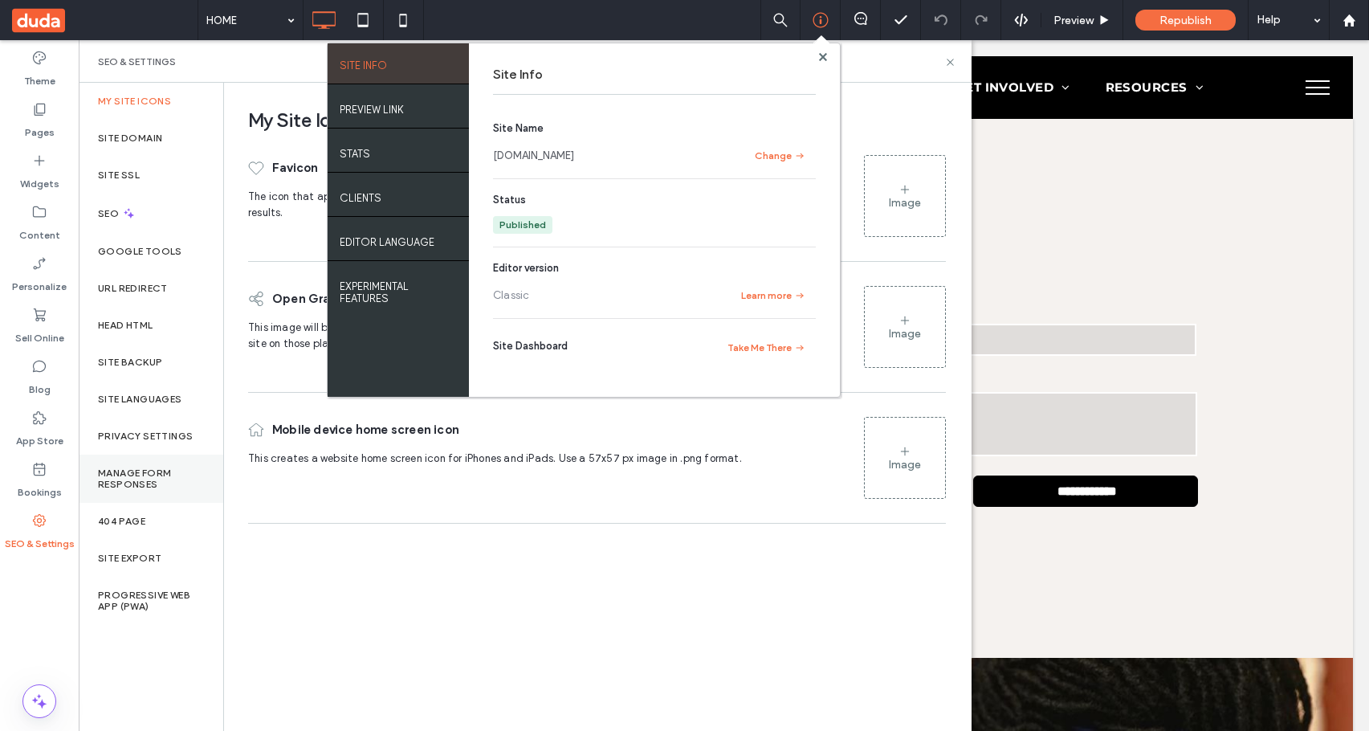
click at [146, 481] on label "Manage Form Responses" at bounding box center [151, 478] width 106 height 22
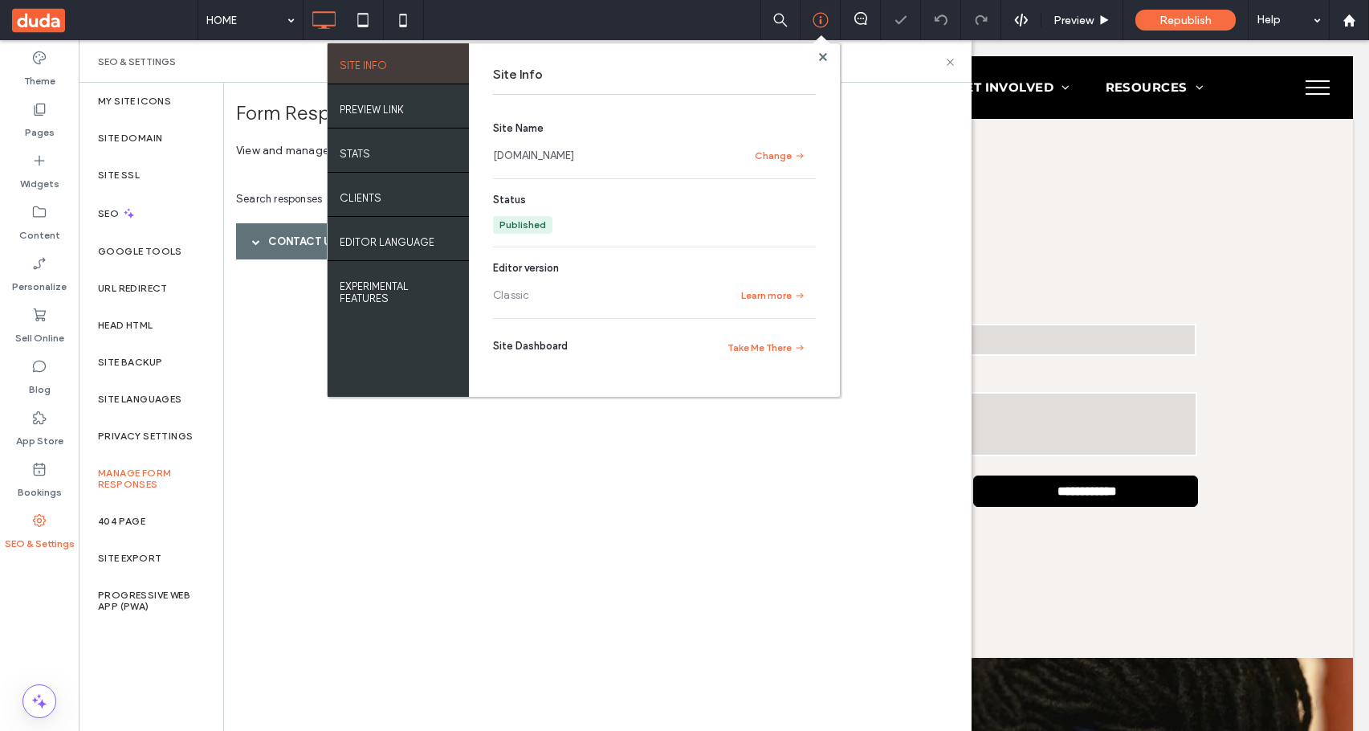
click at [827, 55] on div at bounding box center [823, 57] width 12 height 12
click at [821, 53] on icon at bounding box center [823, 57] width 8 height 8
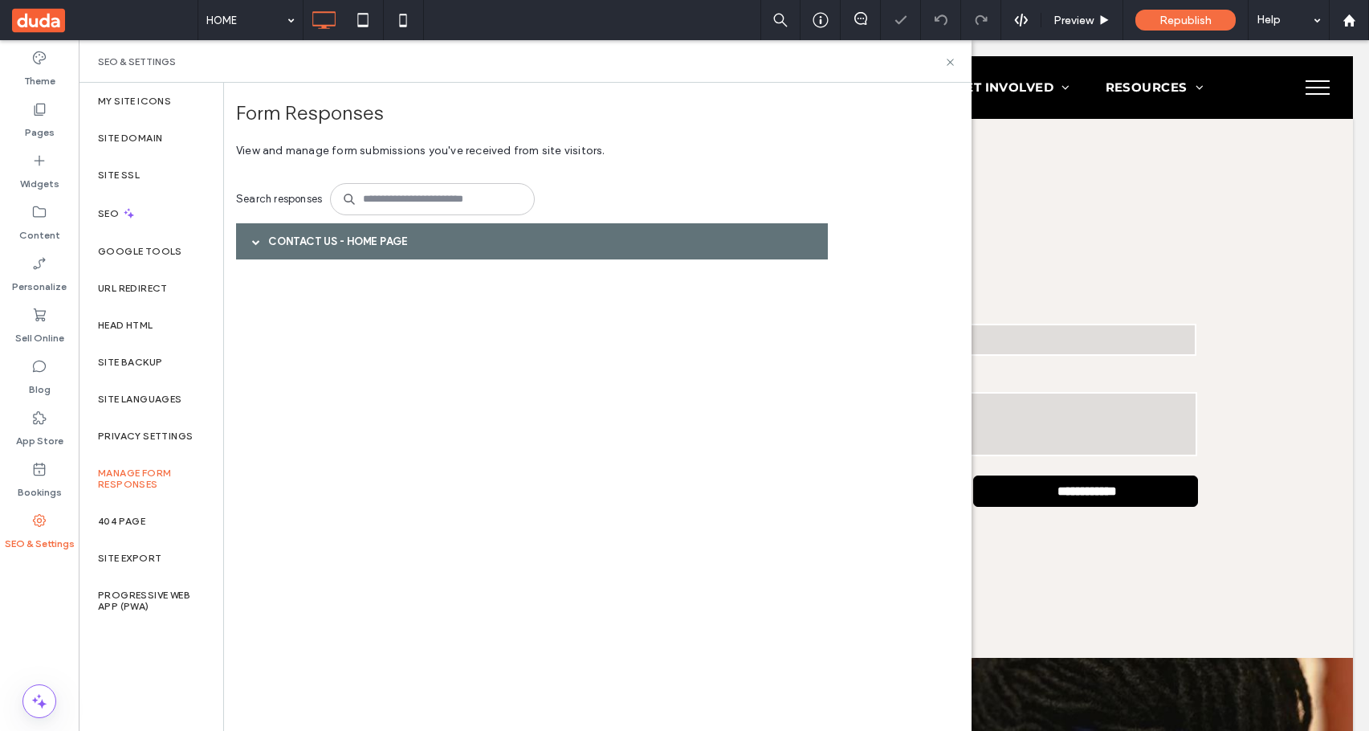
click at [530, 239] on div "Contact Us - HOME page" at bounding box center [532, 241] width 592 height 36
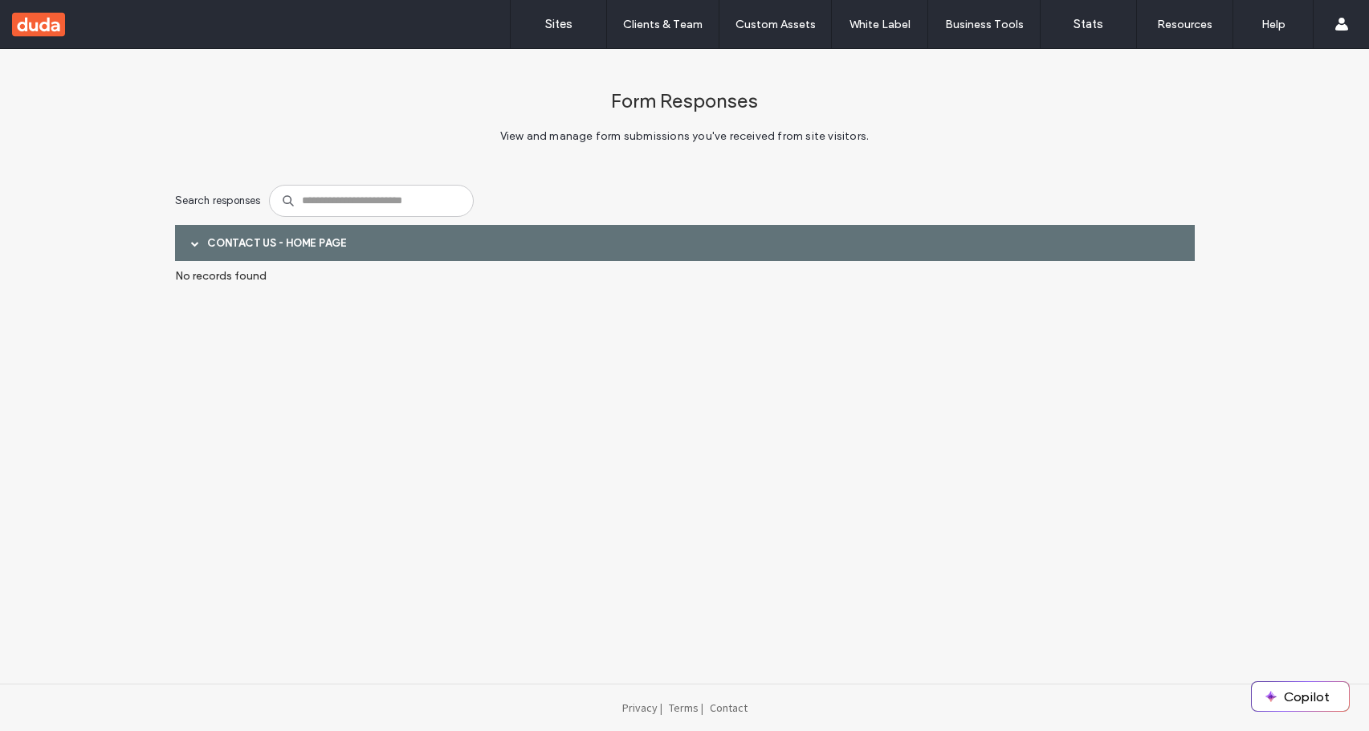
click at [312, 240] on div "Contact Us - HOME page" at bounding box center [685, 243] width 1020 height 36
click at [318, 244] on div "Contact Us - HOME page" at bounding box center [685, 243] width 1020 height 36
click at [568, 256] on div "Contact Us - HOME page" at bounding box center [685, 243] width 1020 height 36
click at [309, 251] on div "Contact Us - HOME page" at bounding box center [685, 243] width 1020 height 36
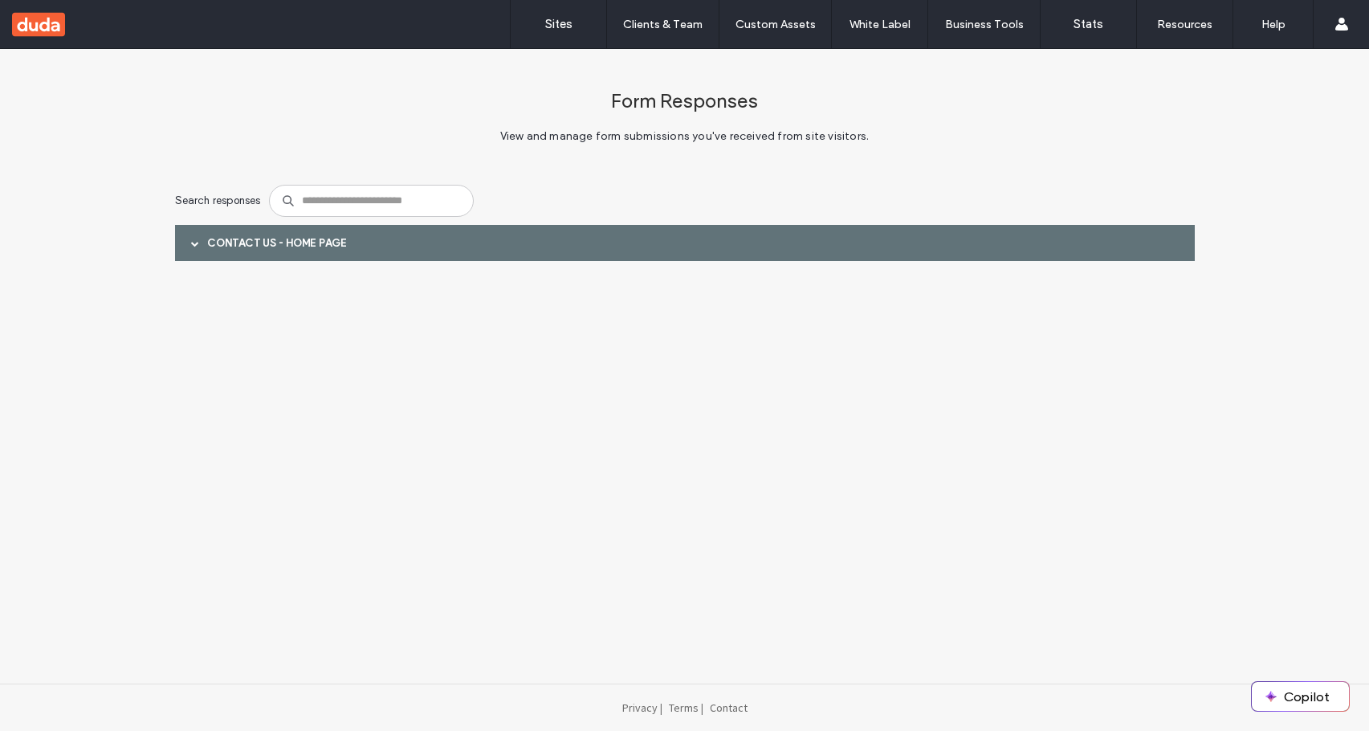
click at [309, 251] on div "Contact Us - HOME page" at bounding box center [685, 243] width 1020 height 36
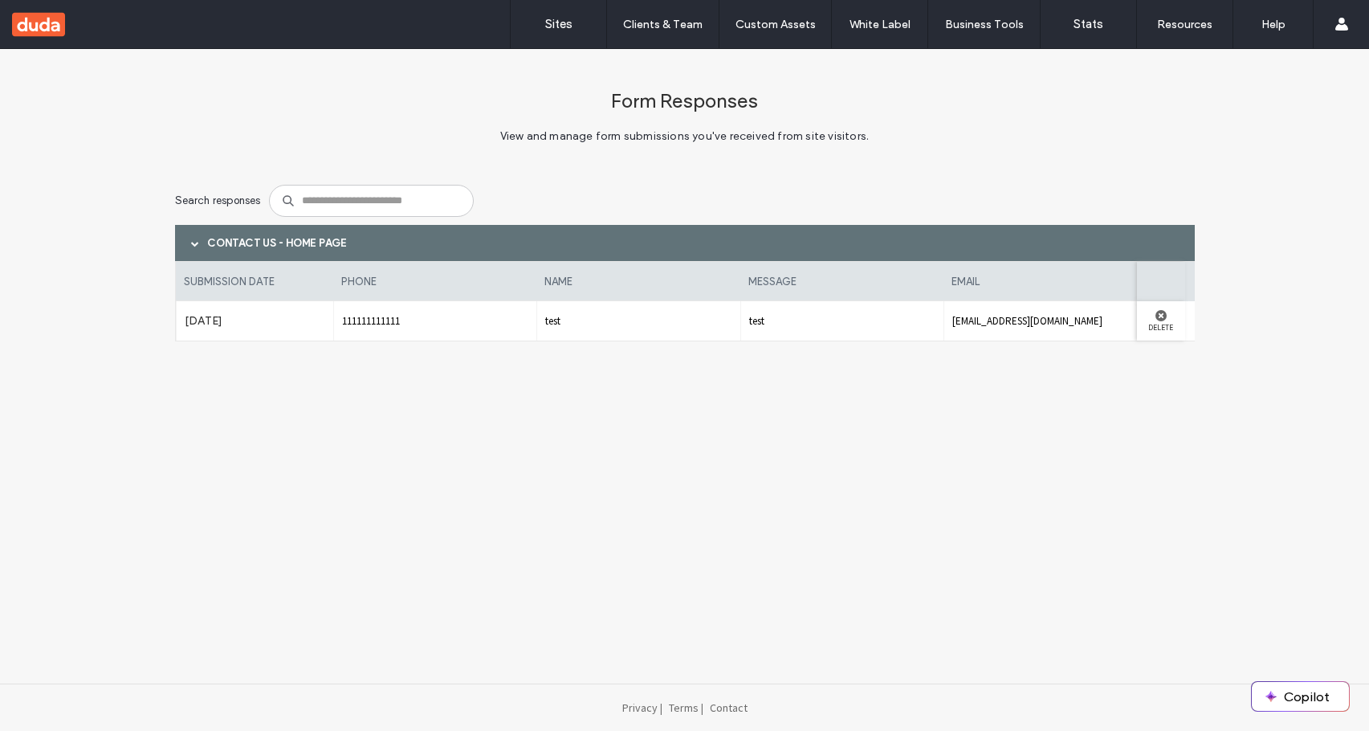
drag, startPoint x: 312, startPoint y: 319, endPoint x: 720, endPoint y: 316, distance: 407.9
click at [719, 316] on div "Aug 13th 2025 111111111111 test test test@support.com Delete" at bounding box center [685, 321] width 1021 height 40
click at [801, 314] on span "test" at bounding box center [842, 321] width 187 height 14
click at [1157, 321] on label "Delete" at bounding box center [1161, 326] width 32 height 10
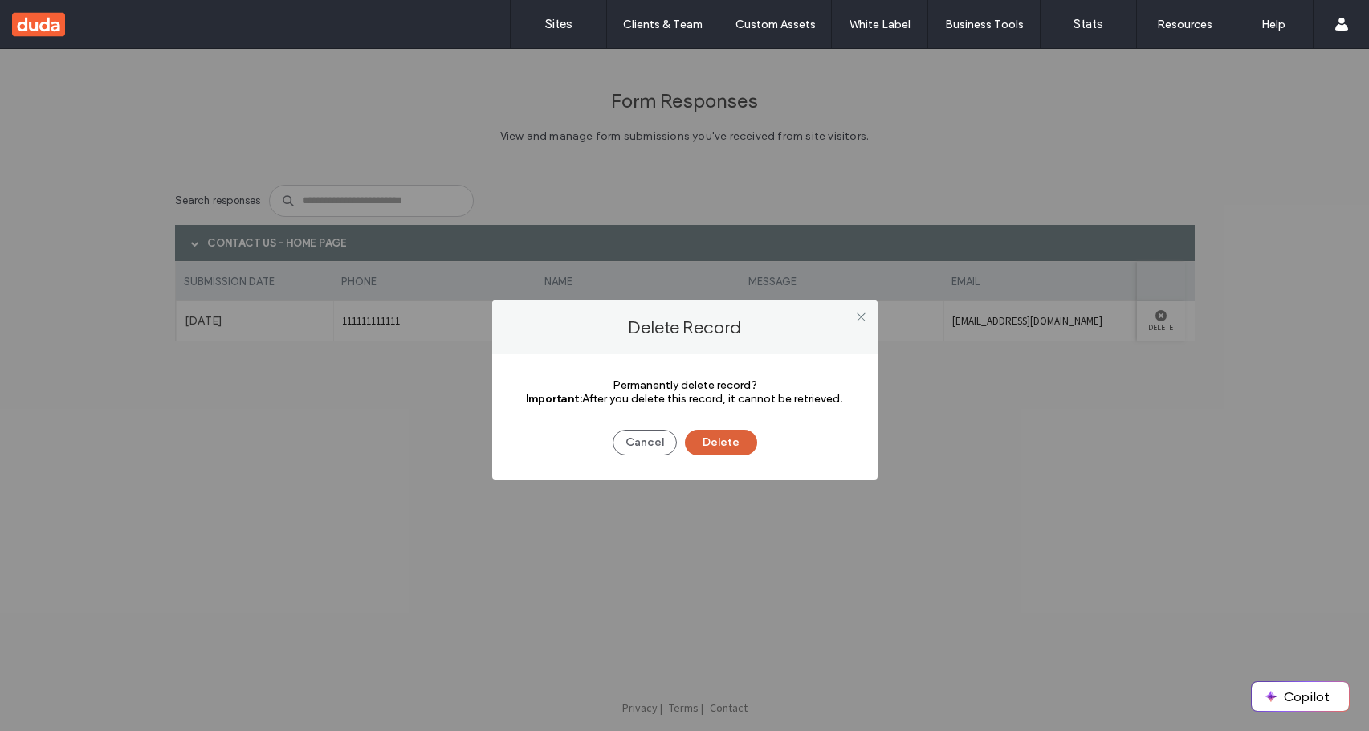
click at [742, 438] on button "Delete" at bounding box center [721, 443] width 72 height 26
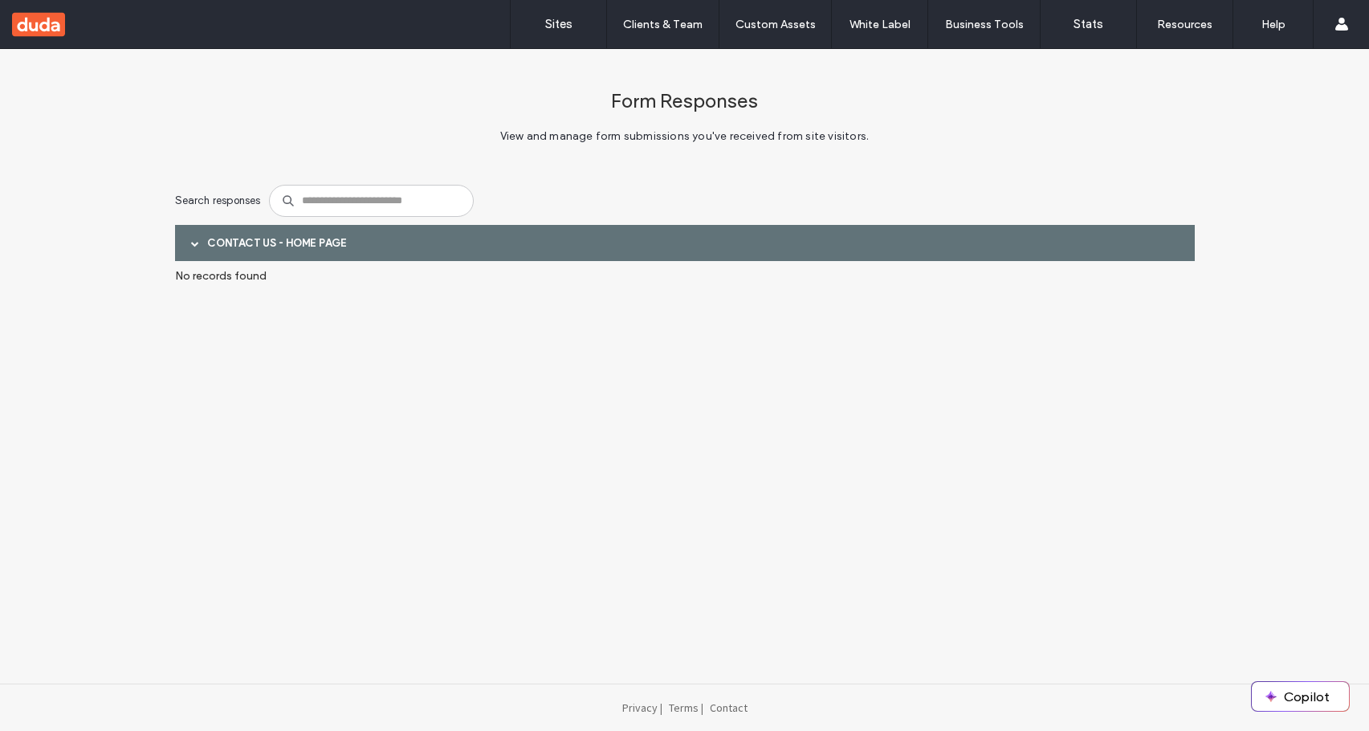
click at [247, 246] on div "Contact Us - HOME page" at bounding box center [685, 243] width 1020 height 36
